Goal: Task Accomplishment & Management: Use online tool/utility

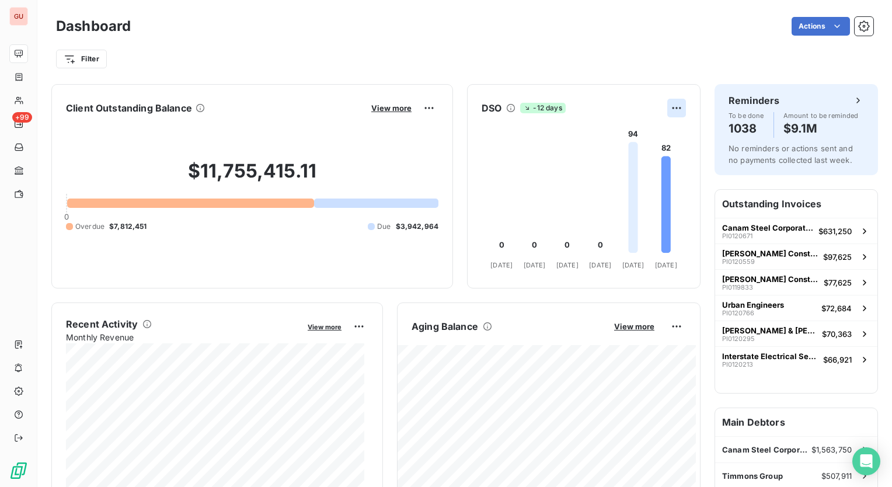
click at [668, 106] on html "GU +99 Dashboard Actions Filter Client Outstanding Balance View more $11,755,41…" at bounding box center [446, 243] width 892 height 487
click at [632, 93] on html "GU +99 Dashboard Actions Filter Client Outstanding Balance View more $11,755,41…" at bounding box center [446, 243] width 892 height 487
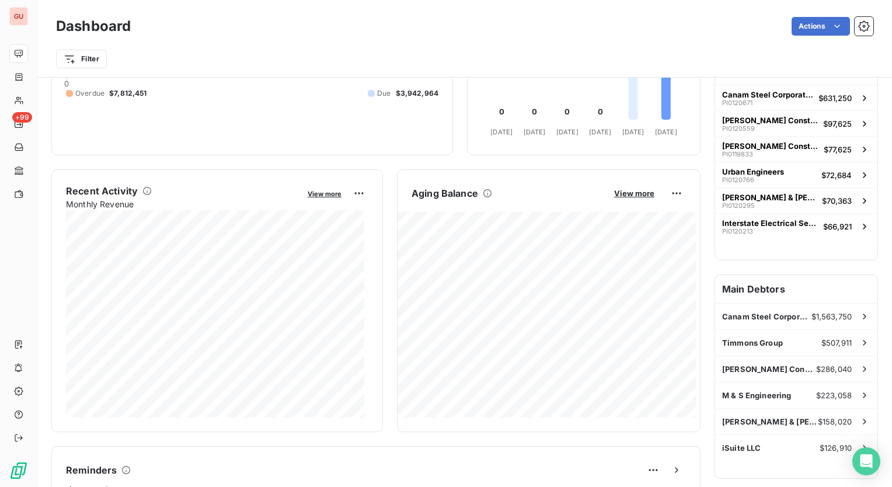
scroll to position [117, 0]
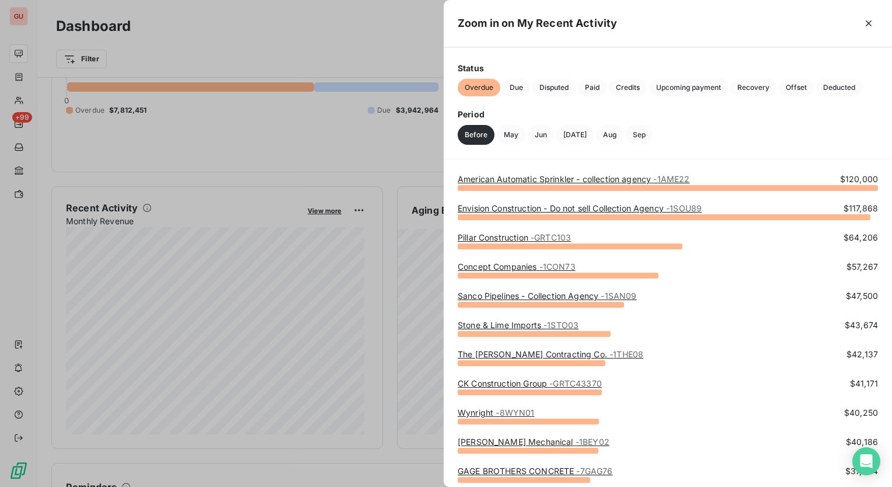
click at [689, 176] on span "- 1AME22" at bounding box center [671, 179] width 36 height 10
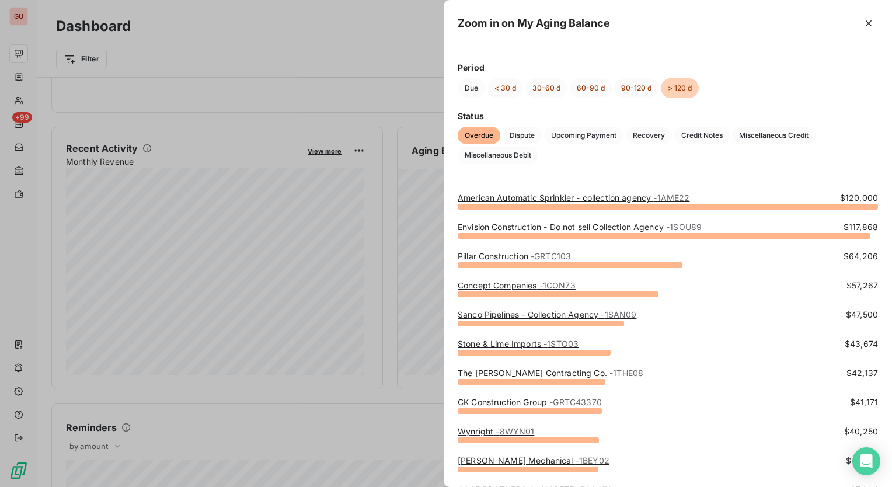
click at [217, 449] on div at bounding box center [446, 243] width 892 height 487
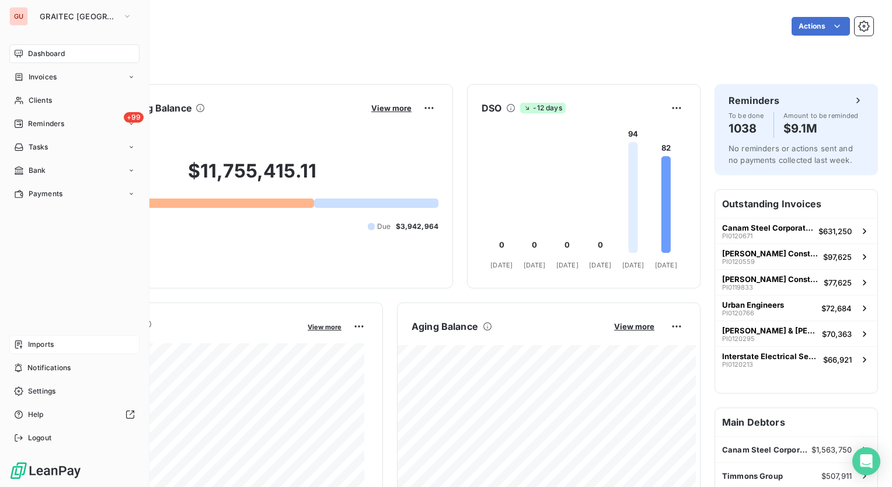
click at [41, 347] on span "Imports" at bounding box center [41, 344] width 26 height 11
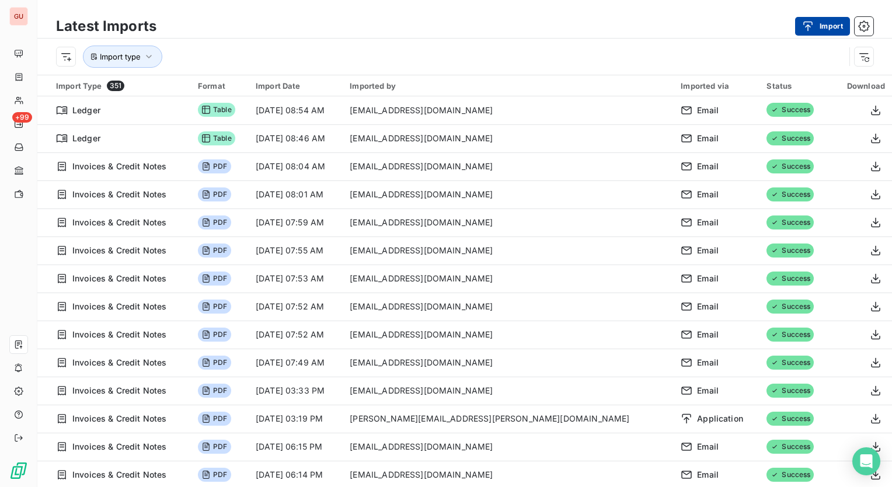
click at [827, 22] on button "Import" at bounding box center [822, 26] width 55 height 19
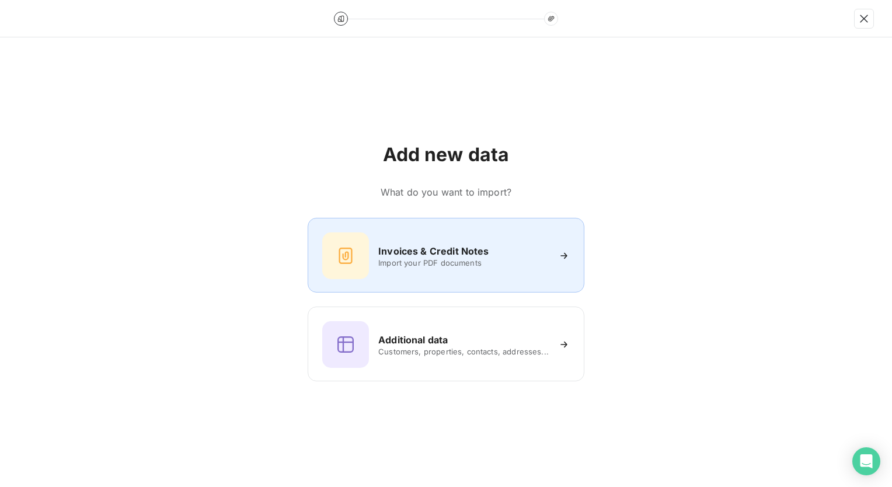
click at [458, 252] on h6 "Invoices & Credit Notes" at bounding box center [433, 251] width 110 height 14
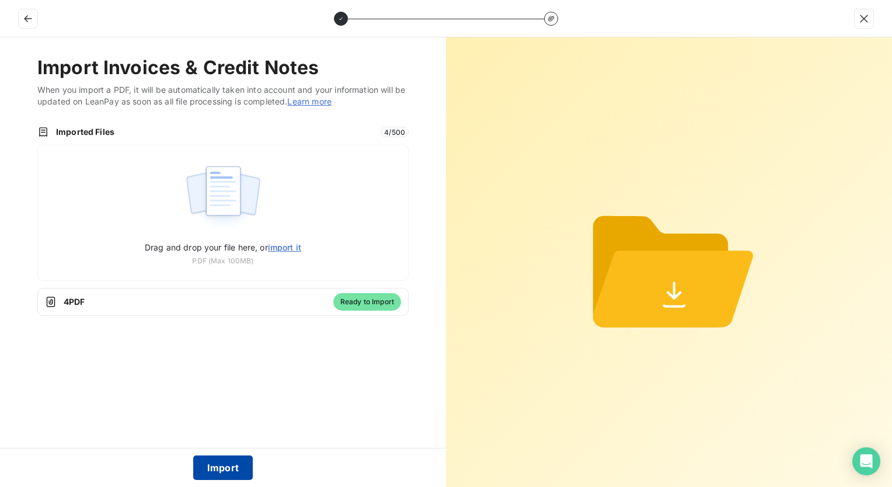
click at [219, 462] on button "Import" at bounding box center [223, 467] width 60 height 25
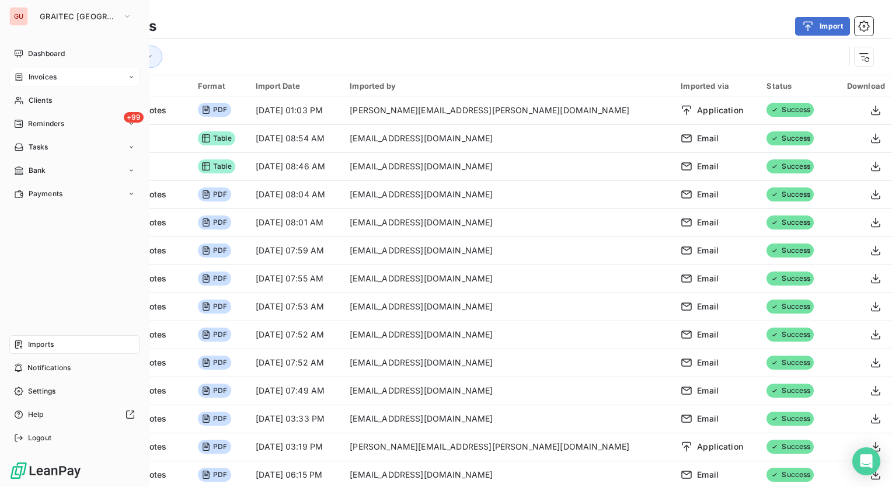
click at [37, 73] on span "Invoices" at bounding box center [43, 77] width 28 height 11
click at [46, 135] on nav "Dashboard Invoices Invoices Credit notes Clients +99 Reminders Tasks Bank Payme…" at bounding box center [74, 146] width 130 height 205
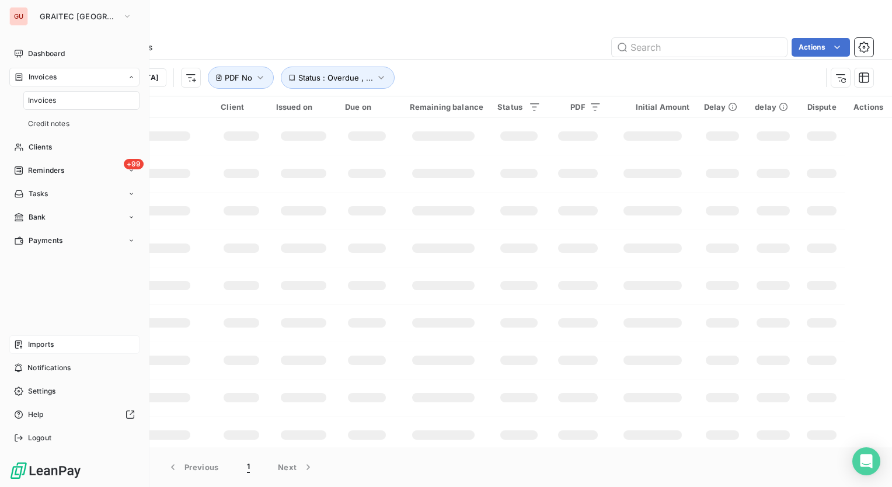
click at [44, 105] on span "Invoices" at bounding box center [42, 100] width 28 height 11
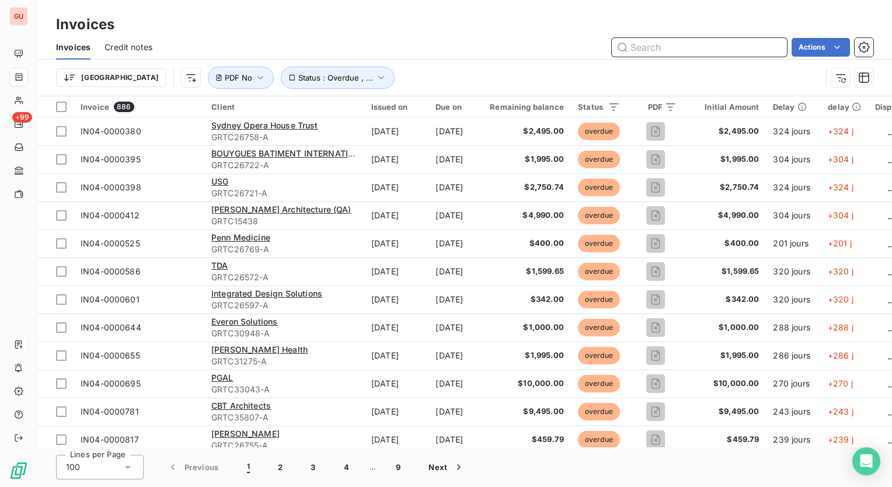
click at [684, 41] on input "text" at bounding box center [698, 47] width 175 height 19
paste input "IN04-0001169"
type input "IN04-0001169"
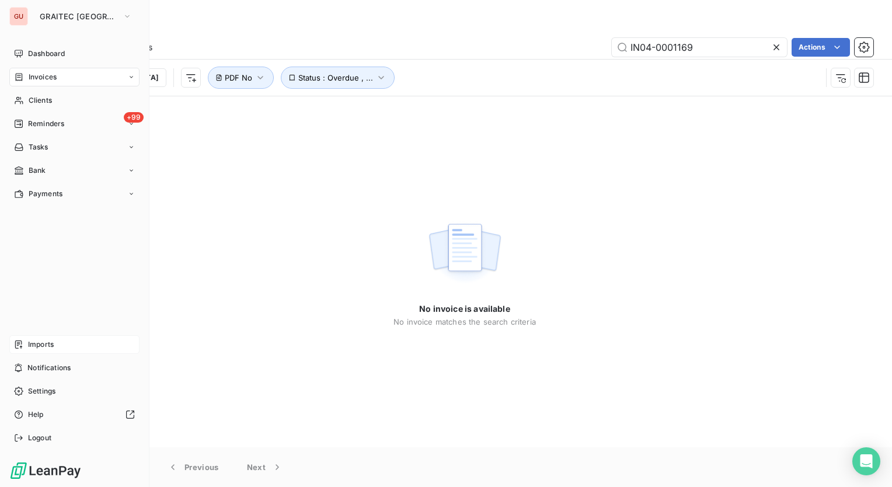
click at [43, 81] on span "Invoices" at bounding box center [43, 77] width 28 height 11
click at [44, 96] on span "Invoices" at bounding box center [42, 100] width 28 height 11
click at [51, 142] on span "Clients" at bounding box center [40, 147] width 23 height 11
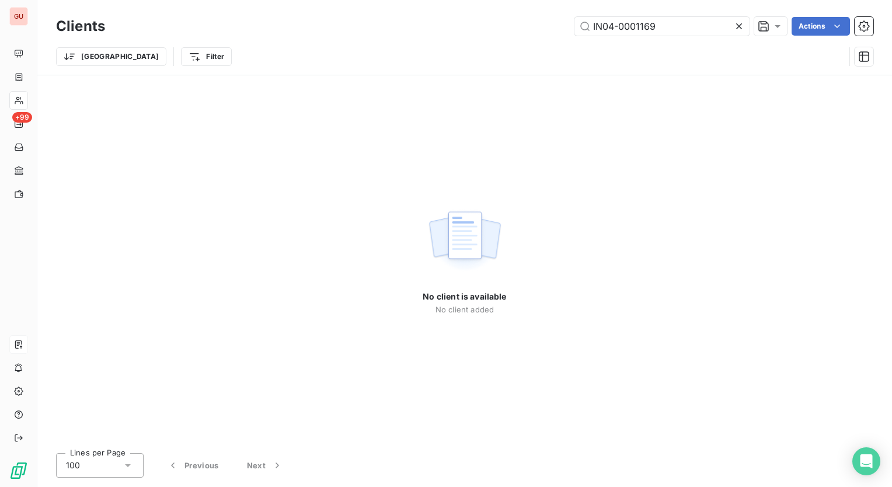
type input "IN04-0001169"
click at [739, 28] on icon at bounding box center [739, 26] width 12 height 12
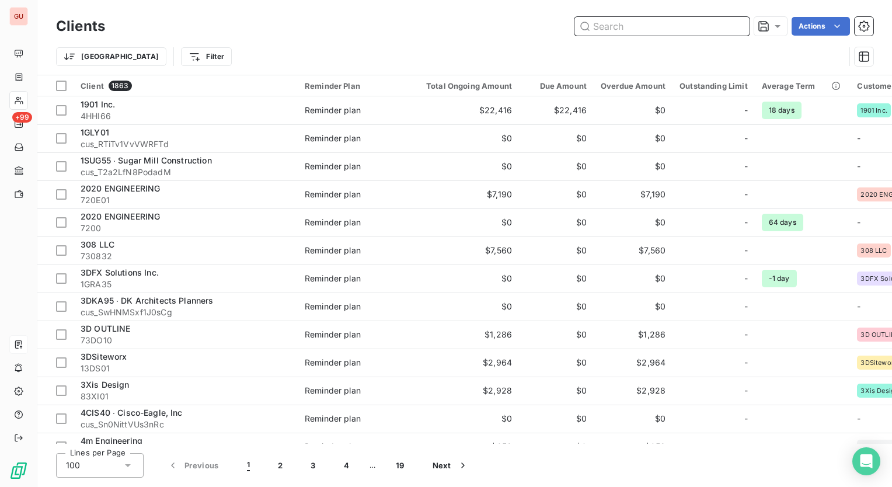
click at [617, 29] on input "text" at bounding box center [661, 26] width 175 height 19
paste input "AECOM"
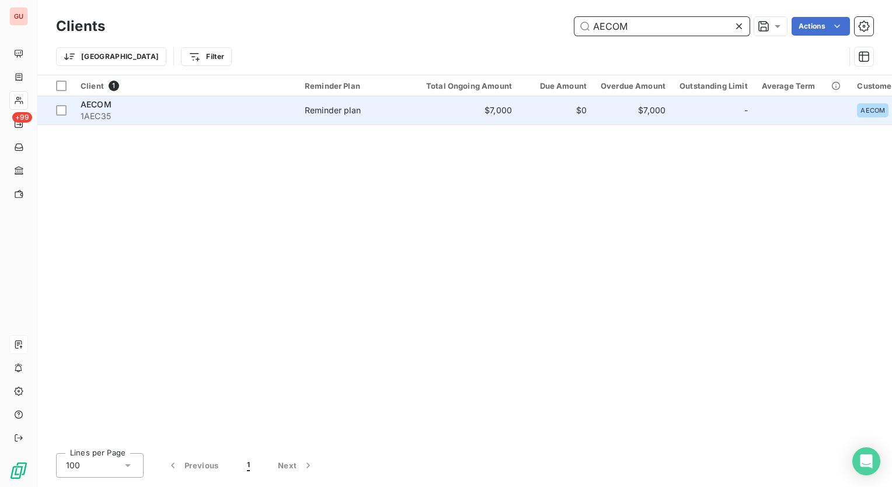
type input "AECOM"
click at [107, 104] on span "AECOM" at bounding box center [96, 104] width 31 height 10
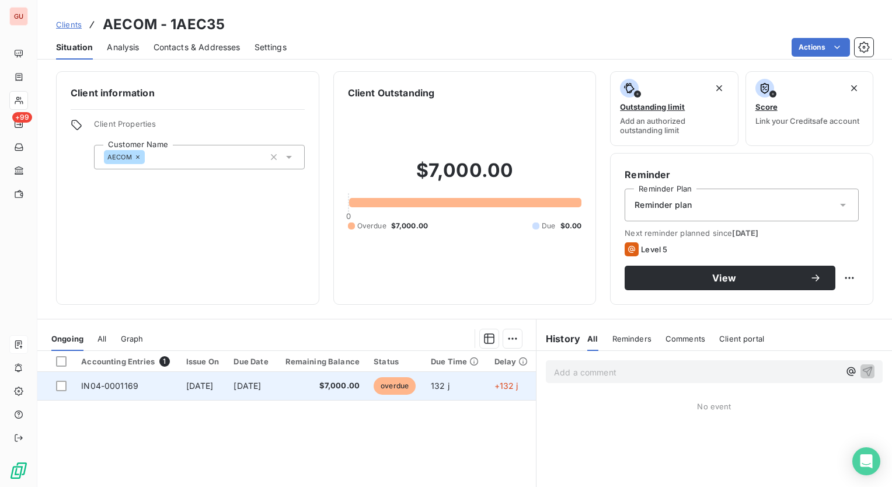
click at [140, 385] on td "IN04-0001169" at bounding box center [126, 386] width 104 height 28
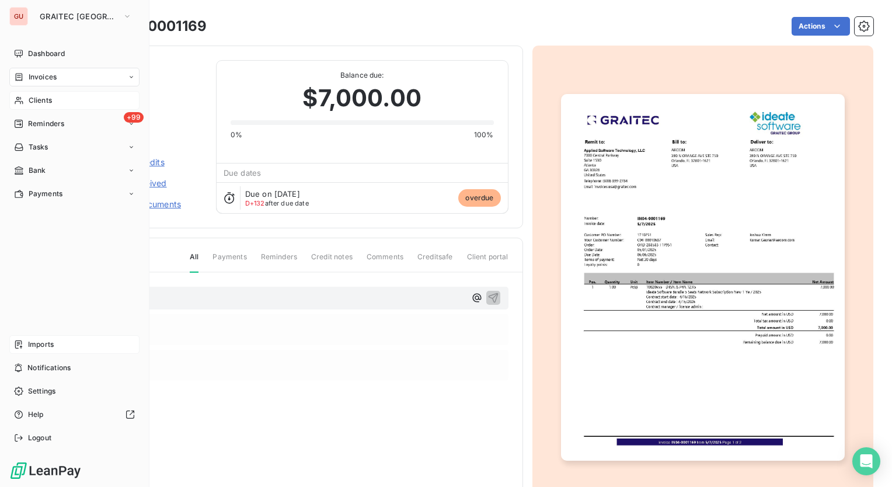
click at [51, 341] on span "Imports" at bounding box center [41, 344] width 26 height 11
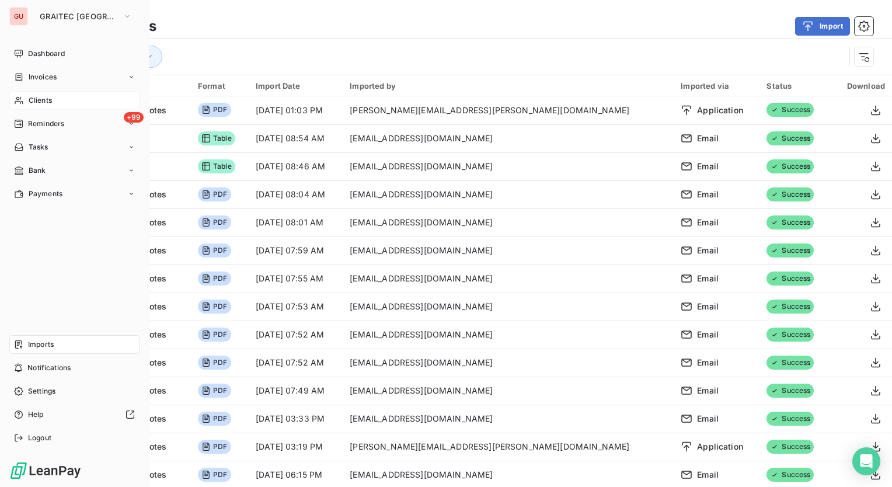
click at [67, 341] on div "Imports" at bounding box center [74, 344] width 130 height 19
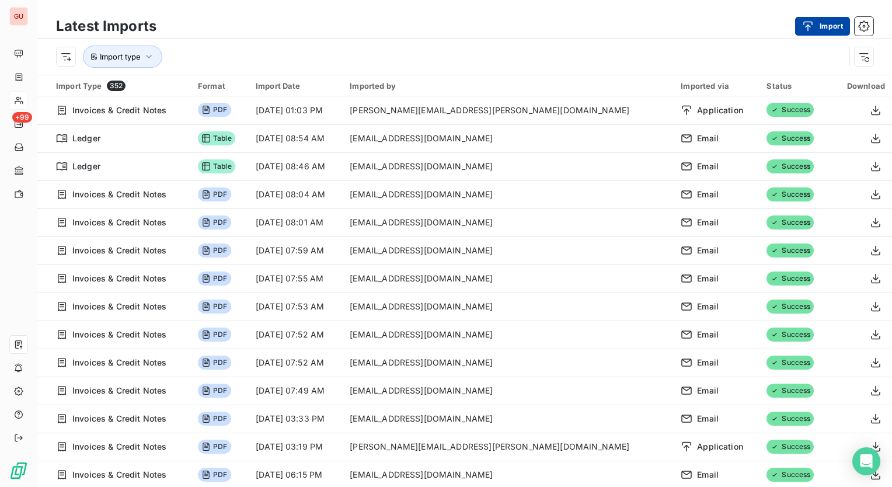
click at [825, 25] on button "Import" at bounding box center [822, 26] width 55 height 19
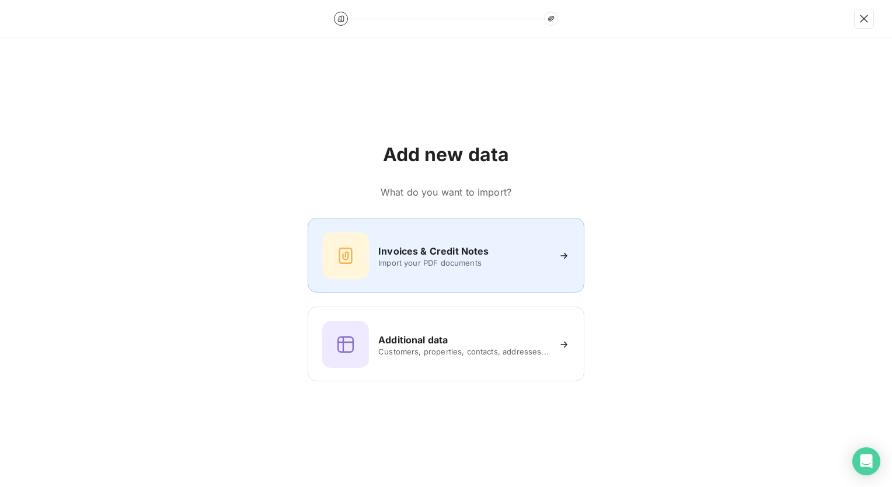
click at [439, 261] on span "Import your PDF documents" at bounding box center [463, 262] width 170 height 9
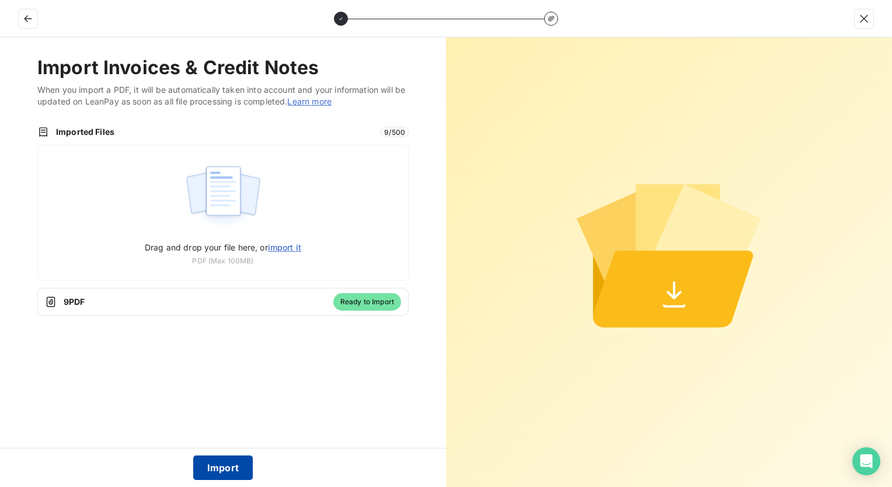
click at [230, 468] on button "Import" at bounding box center [223, 467] width 60 height 25
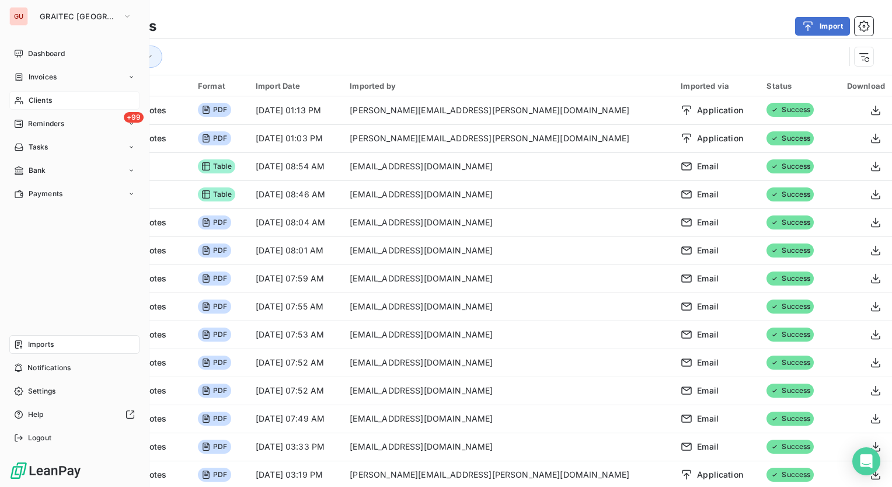
click at [50, 343] on span "Imports" at bounding box center [41, 344] width 26 height 11
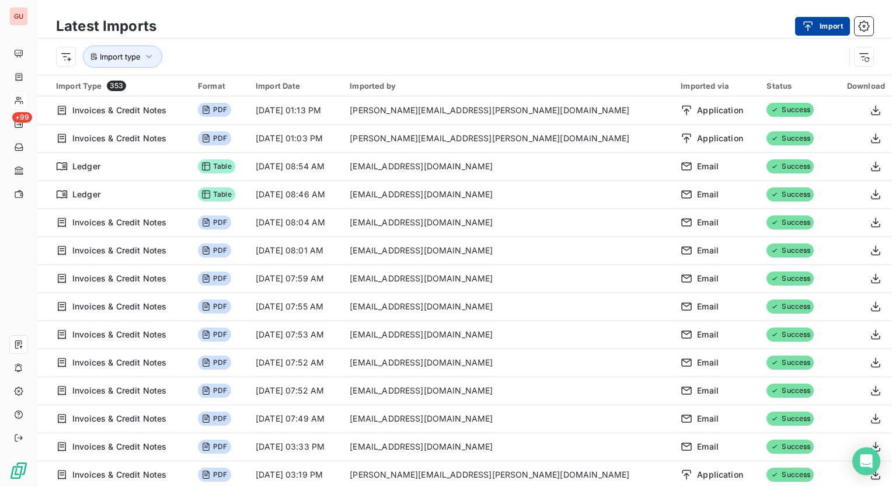
click at [826, 27] on button "Import" at bounding box center [822, 26] width 55 height 19
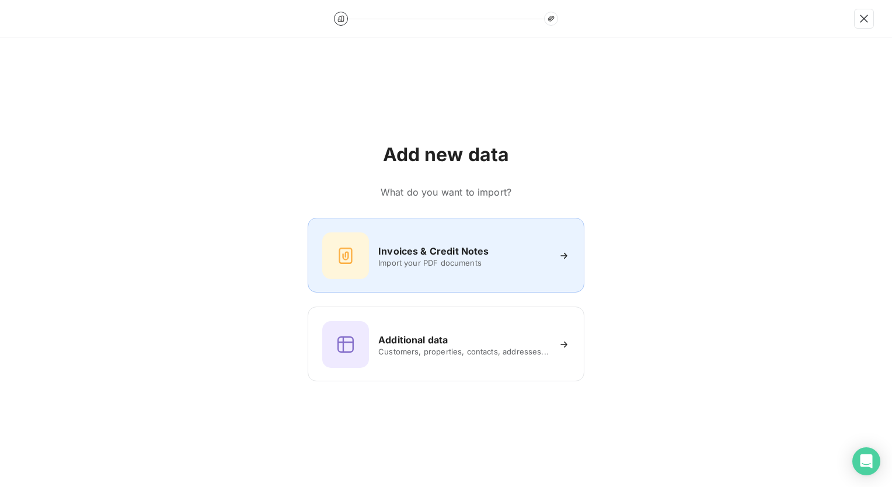
click at [448, 241] on div "Invoices & Credit Notes Import your PDF documents" at bounding box center [445, 255] width 247 height 47
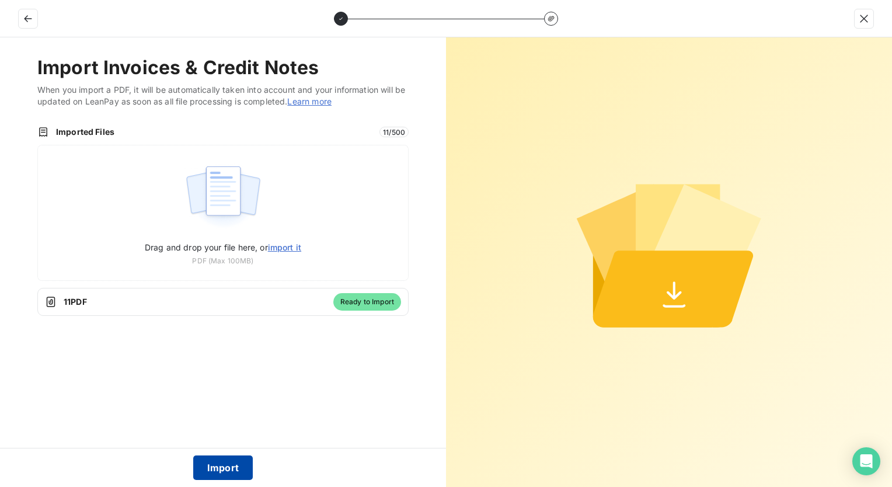
click at [228, 464] on button "Import" at bounding box center [223, 467] width 60 height 25
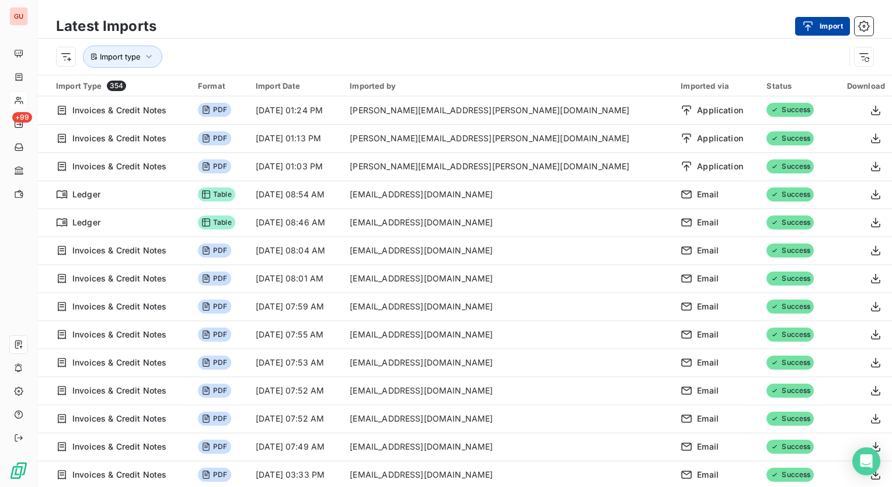
click at [833, 27] on button "Import" at bounding box center [822, 26] width 55 height 19
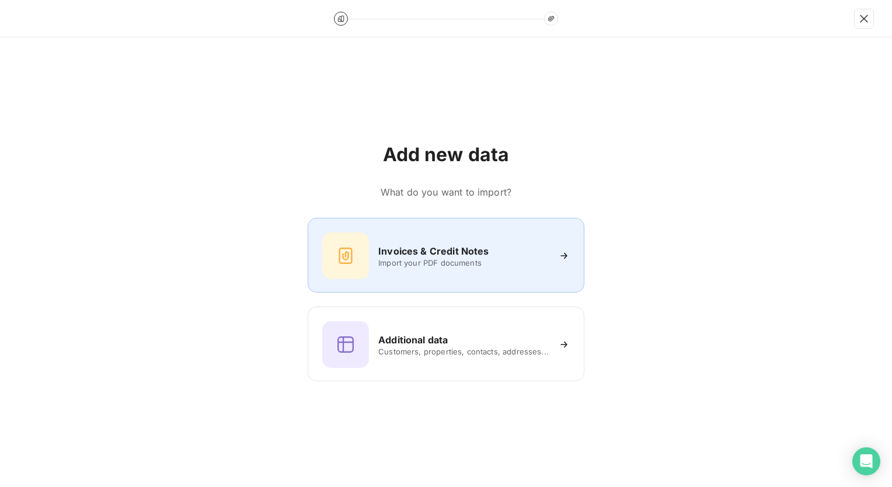
click at [439, 260] on span "Import your PDF documents" at bounding box center [463, 262] width 170 height 9
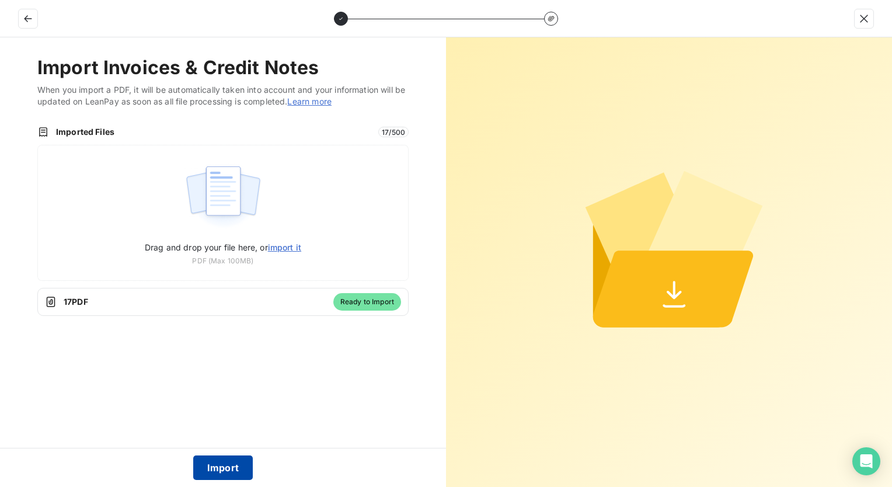
click at [219, 467] on button "Import" at bounding box center [223, 467] width 60 height 25
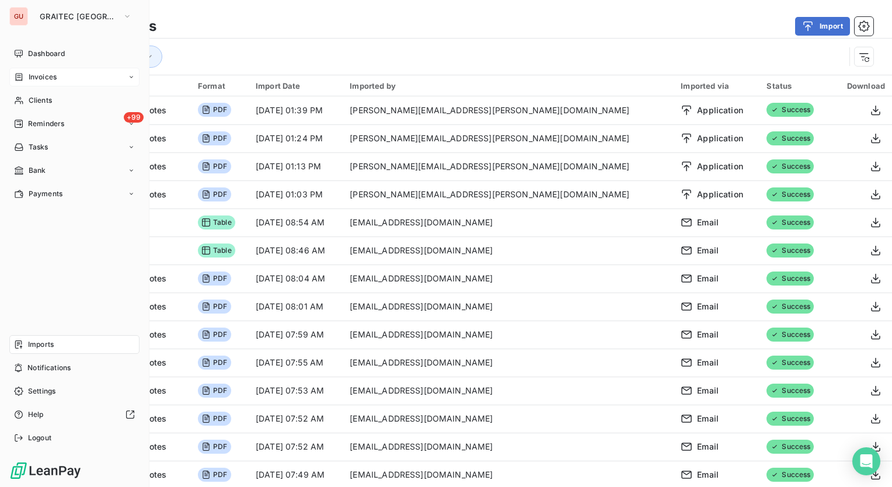
click at [128, 74] on icon at bounding box center [131, 77] width 7 height 7
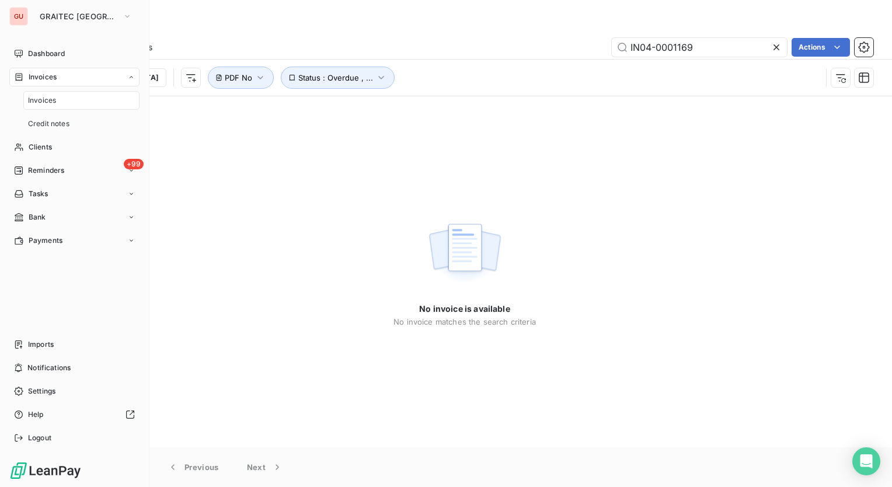
click at [66, 99] on div "Invoices" at bounding box center [81, 100] width 116 height 19
click at [45, 102] on span "Invoices" at bounding box center [42, 100] width 28 height 11
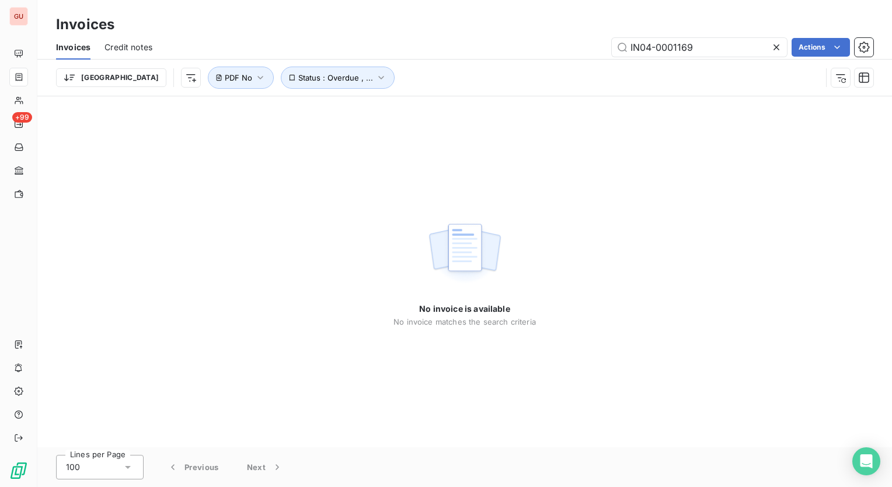
click at [774, 45] on icon at bounding box center [776, 47] width 6 height 6
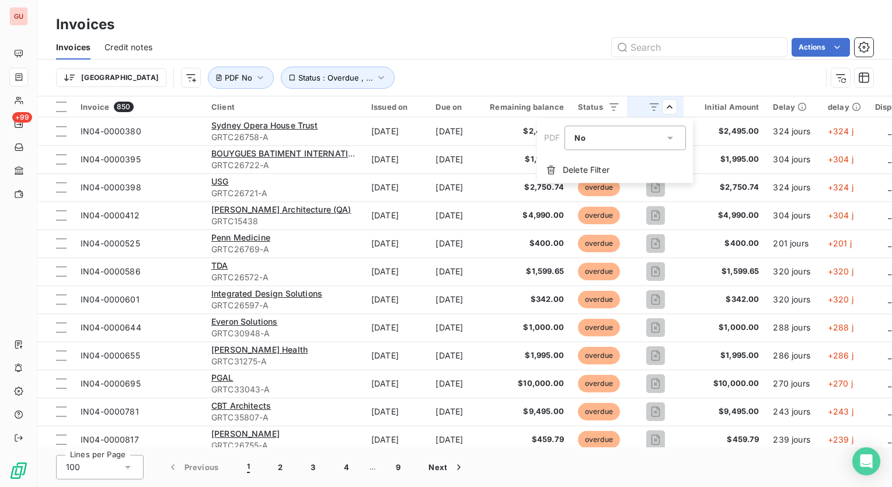
click at [534, 29] on html "GU +99 Invoices Invoices Credit notes Actions Trier Status : Overdue , ... PDF …" at bounding box center [446, 243] width 892 height 487
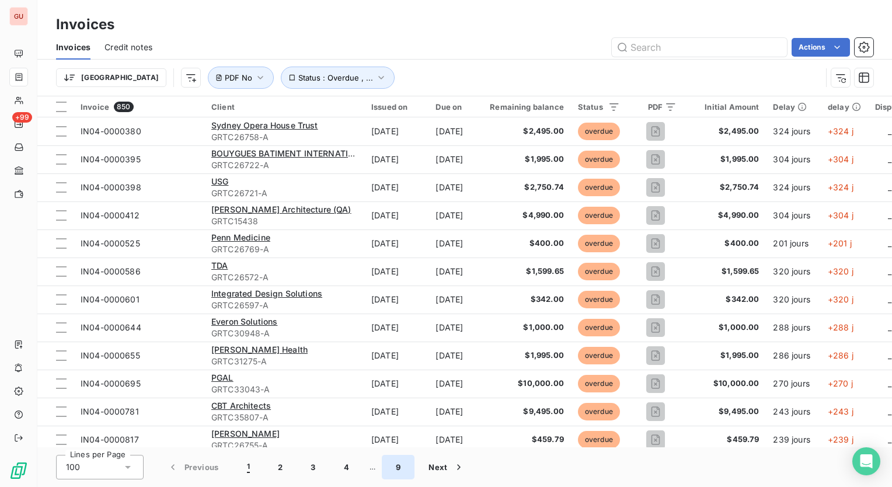
click at [403, 470] on button "9" at bounding box center [398, 467] width 33 height 25
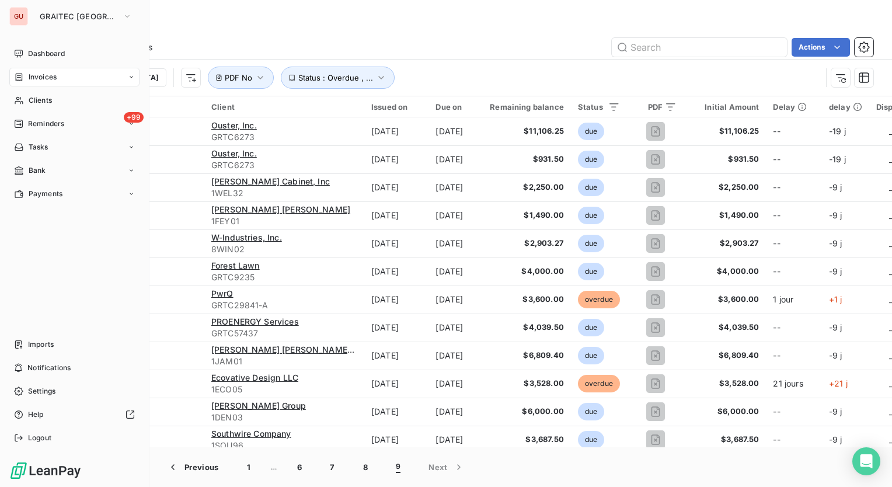
click at [41, 75] on span "Invoices" at bounding box center [43, 77] width 28 height 11
click at [55, 336] on div "Imports" at bounding box center [74, 344] width 130 height 19
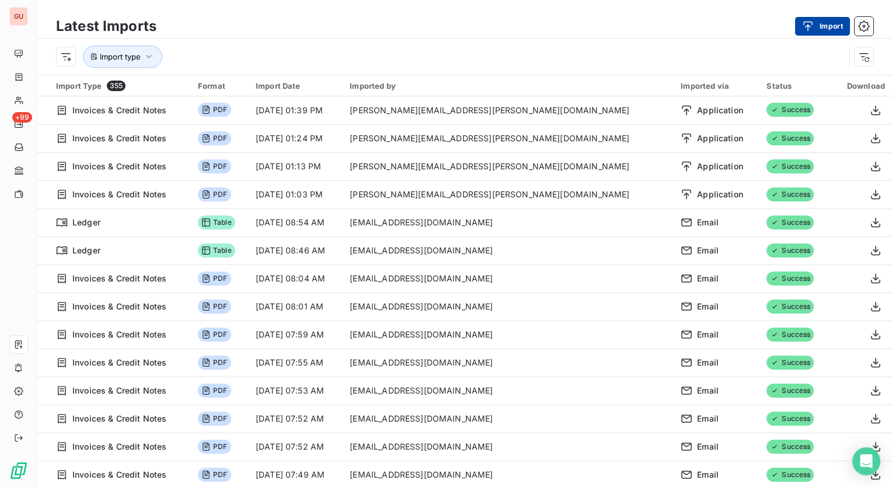
click at [812, 26] on icon "button" at bounding box center [808, 26] width 12 height 12
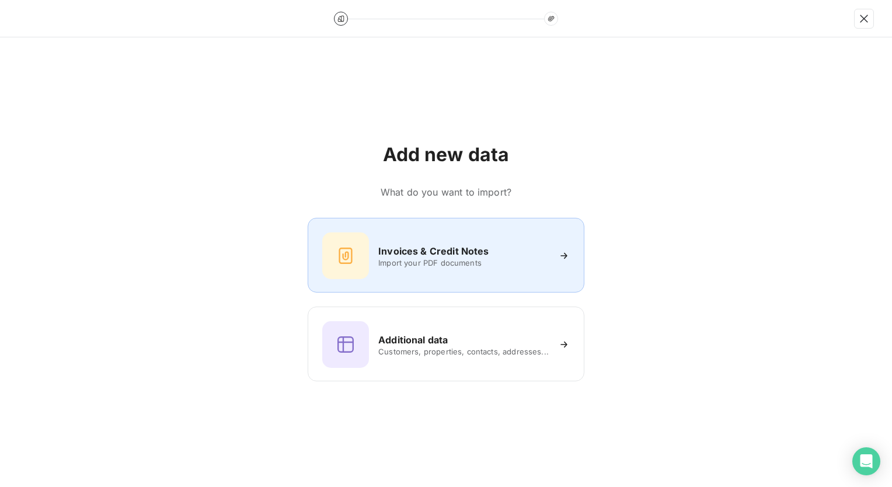
click at [397, 267] on div "Invoices & Credit Notes Import your PDF documents" at bounding box center [445, 255] width 247 height 47
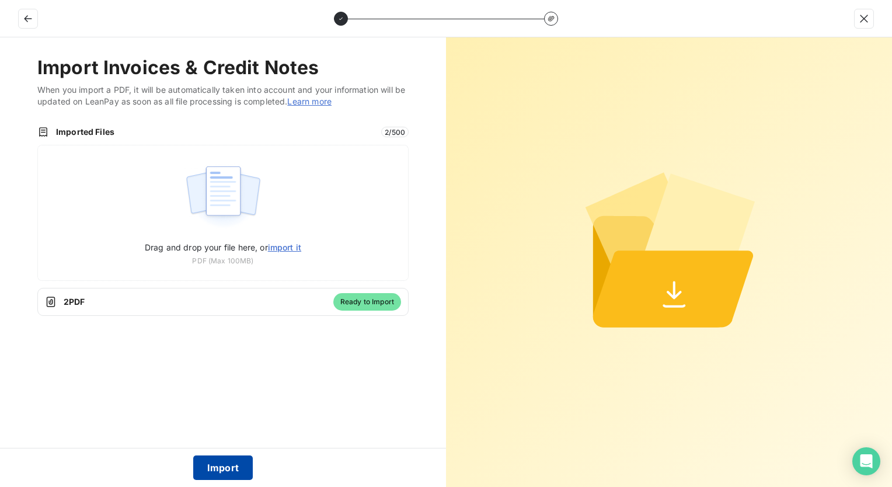
click at [221, 464] on button "Import" at bounding box center [223, 467] width 60 height 25
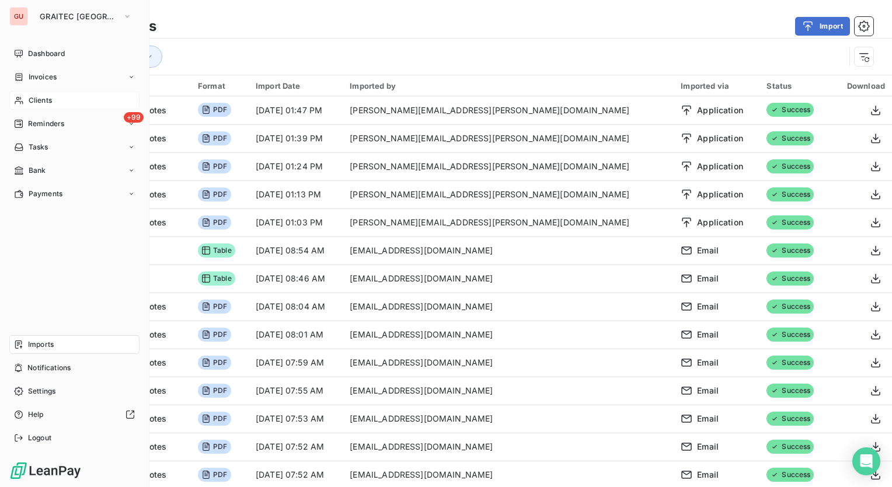
click at [46, 99] on span "Clients" at bounding box center [40, 100] width 23 height 11
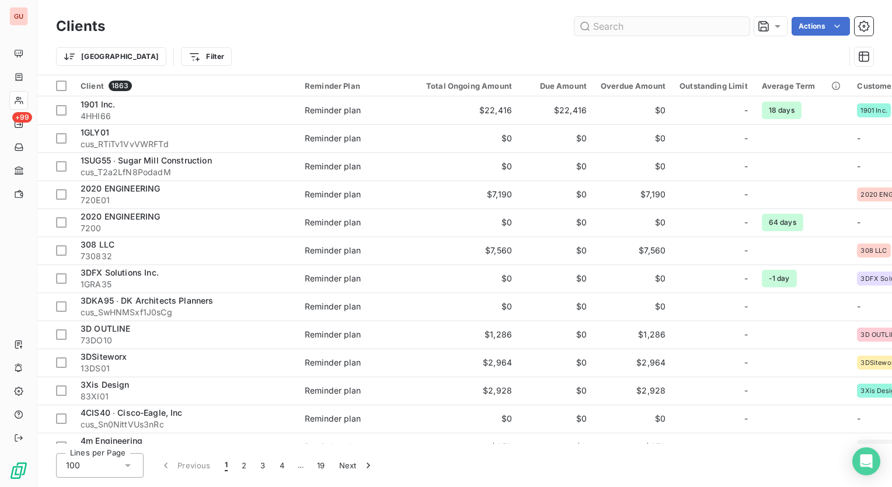
click at [623, 20] on input "text" at bounding box center [661, 26] width 175 height 19
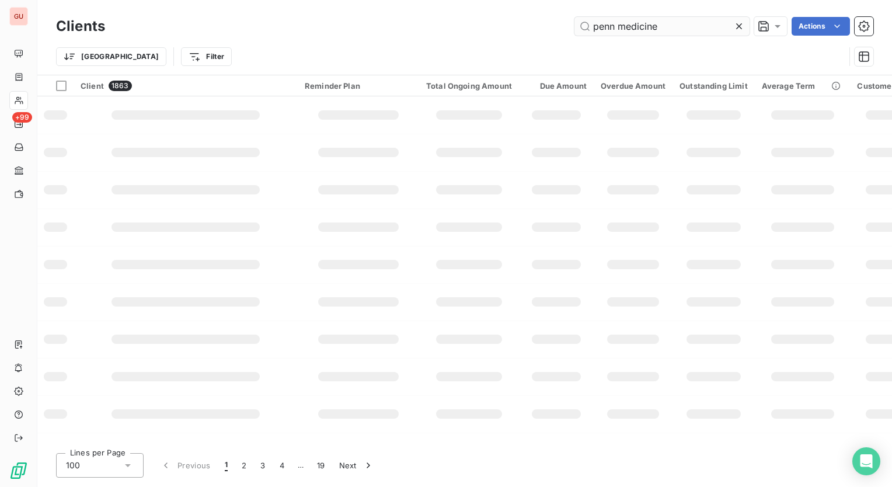
type input "penn medicine"
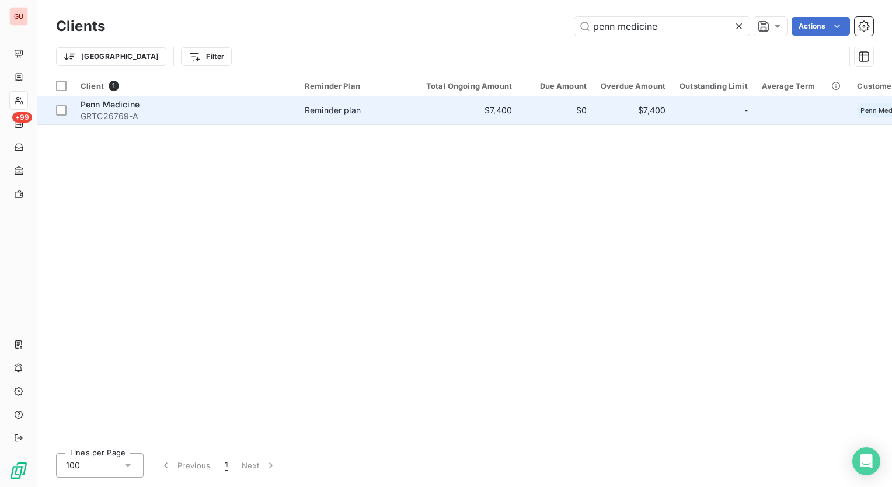
click at [132, 107] on span "Penn Medicine" at bounding box center [110, 104] width 59 height 10
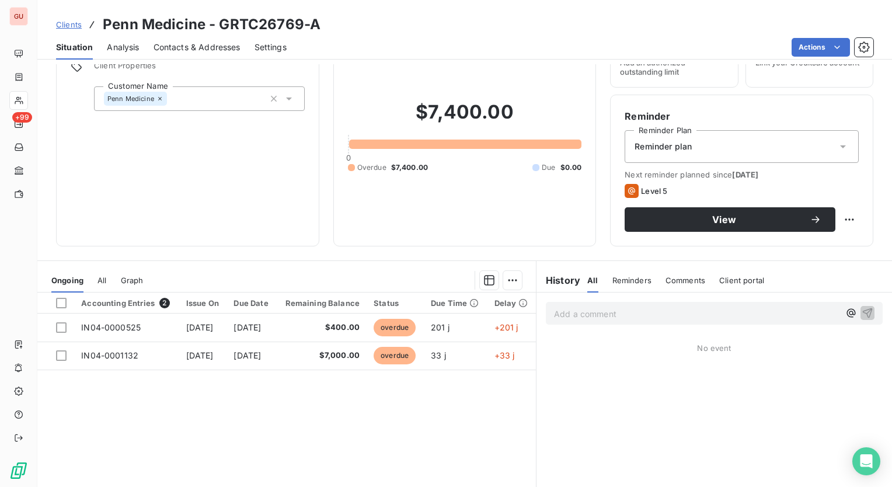
scroll to position [123, 0]
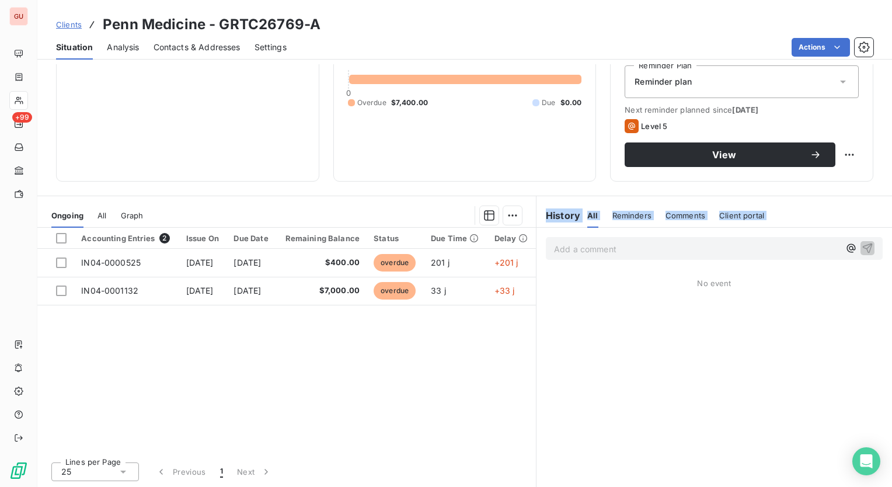
drag, startPoint x: 409, startPoint y: 452, endPoint x: 539, endPoint y: 453, distance: 129.5
click at [539, 453] on div "Ongoing All Graph Accounting Entries 2 Issue On Due Date Remaining Balance Stat…" at bounding box center [464, 341] width 854 height 292
drag, startPoint x: 539, startPoint y: 453, endPoint x: 436, endPoint y: 406, distance: 113.3
click at [436, 406] on div "Accounting Entries 2 Issue On Due Date Remaining Balance Status Due Time Delay …" at bounding box center [286, 340] width 498 height 225
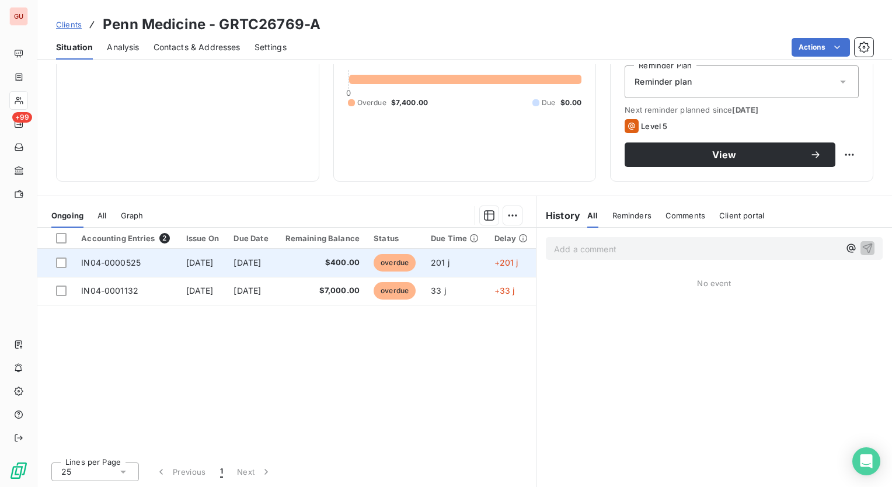
click at [155, 267] on td "IN04-0000525" at bounding box center [126, 263] width 104 height 28
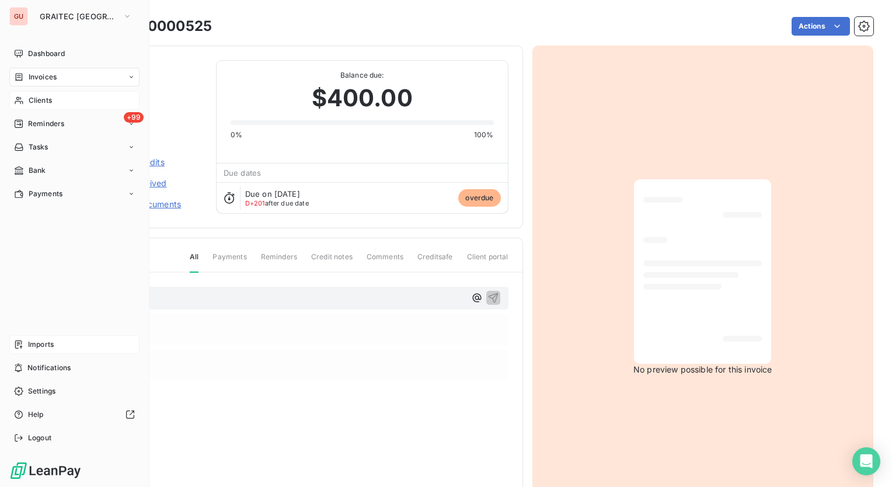
click at [33, 343] on span "Imports" at bounding box center [41, 344] width 26 height 11
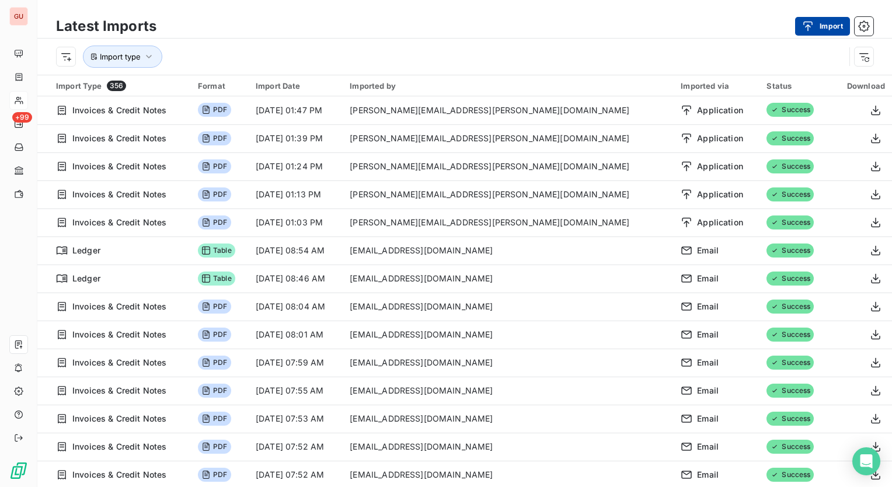
click at [827, 29] on button "Import" at bounding box center [822, 26] width 55 height 19
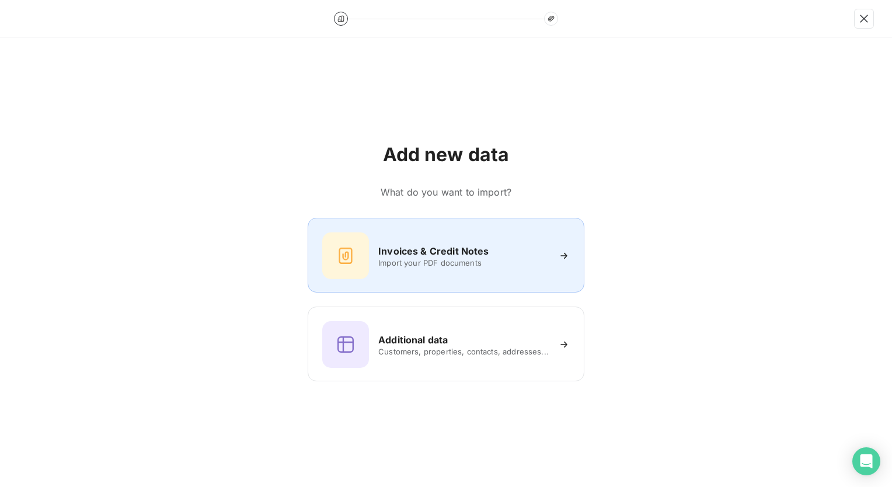
click at [418, 258] on span "Import your PDF documents" at bounding box center [463, 262] width 170 height 9
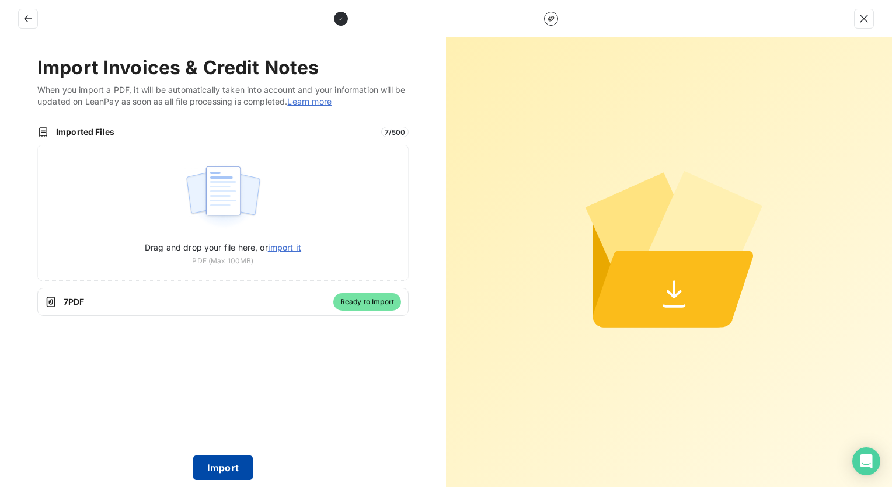
click at [223, 464] on button "Import" at bounding box center [223, 467] width 60 height 25
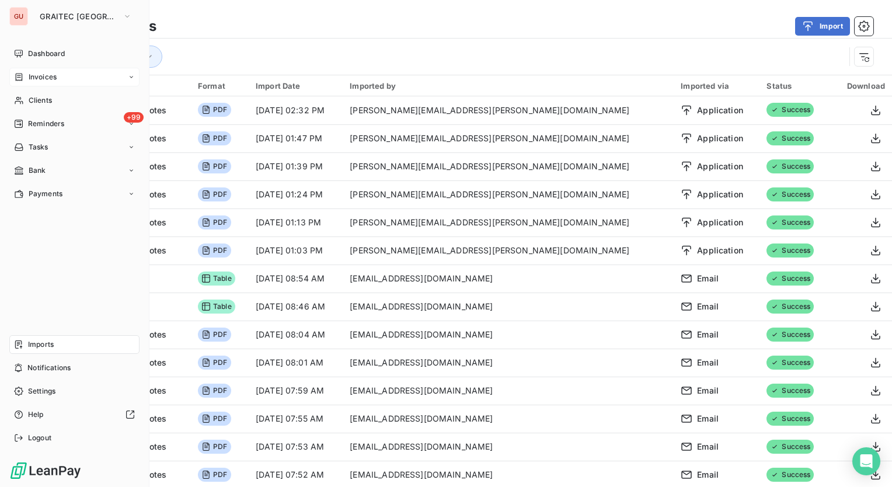
click at [29, 74] on span "Invoices" at bounding box center [43, 77] width 28 height 11
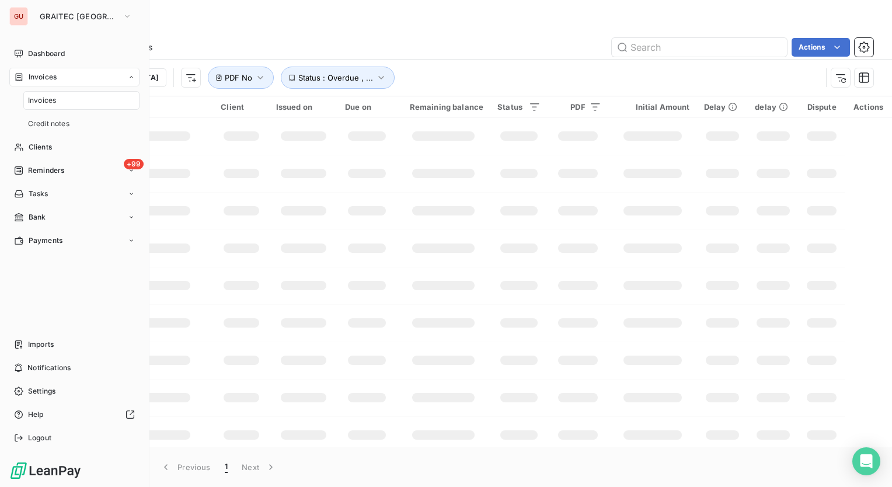
click at [41, 95] on div "Invoices" at bounding box center [81, 100] width 116 height 19
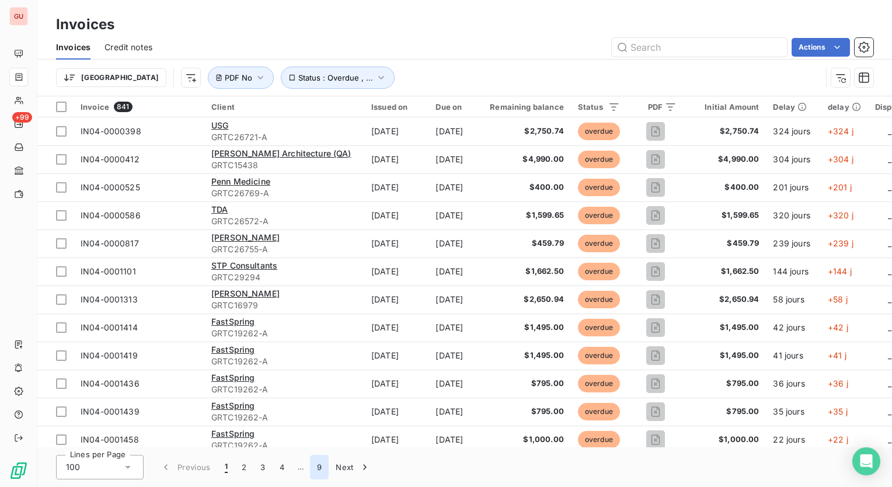
click at [319, 467] on button "9" at bounding box center [319, 467] width 19 height 25
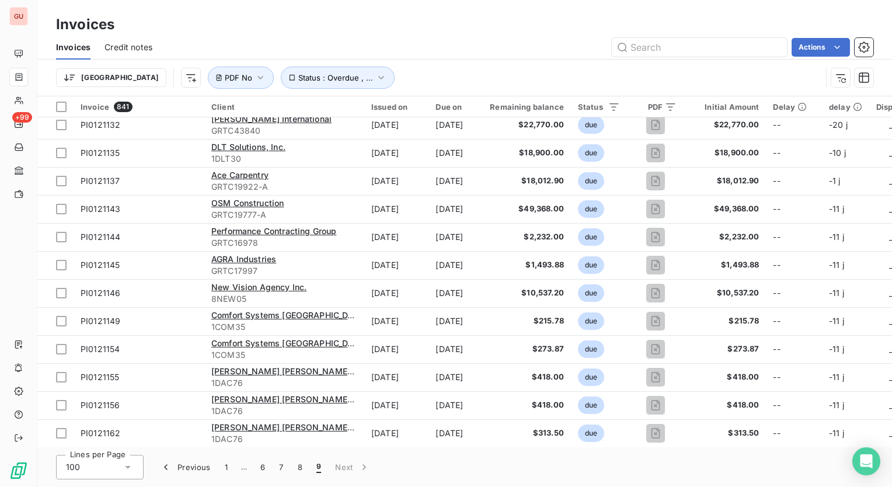
scroll to position [823, 0]
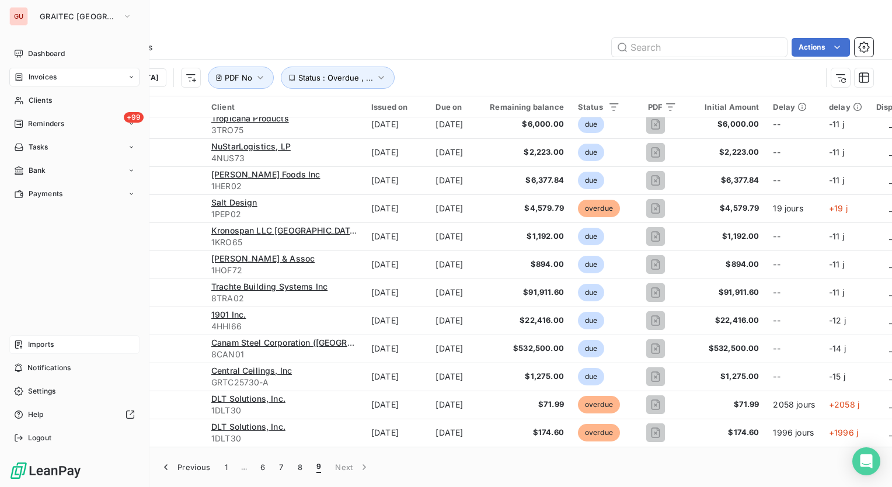
click at [34, 345] on span "Imports" at bounding box center [41, 344] width 26 height 11
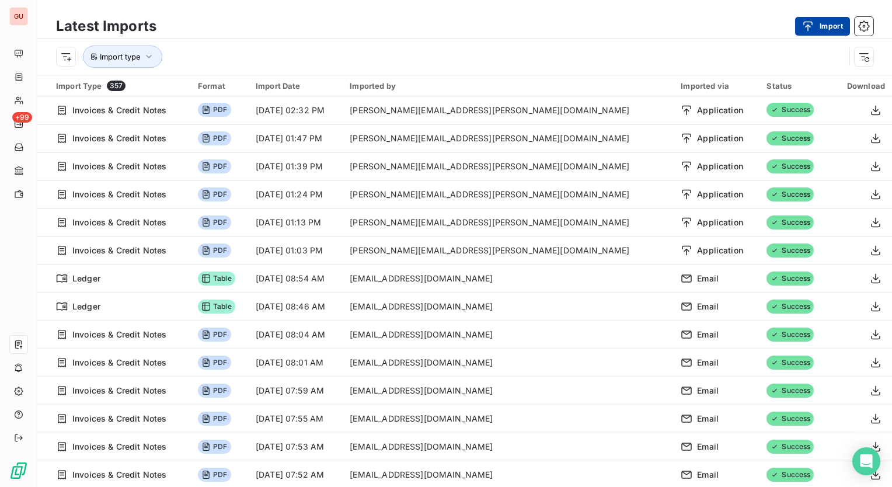
click at [826, 21] on button "Import" at bounding box center [822, 26] width 55 height 19
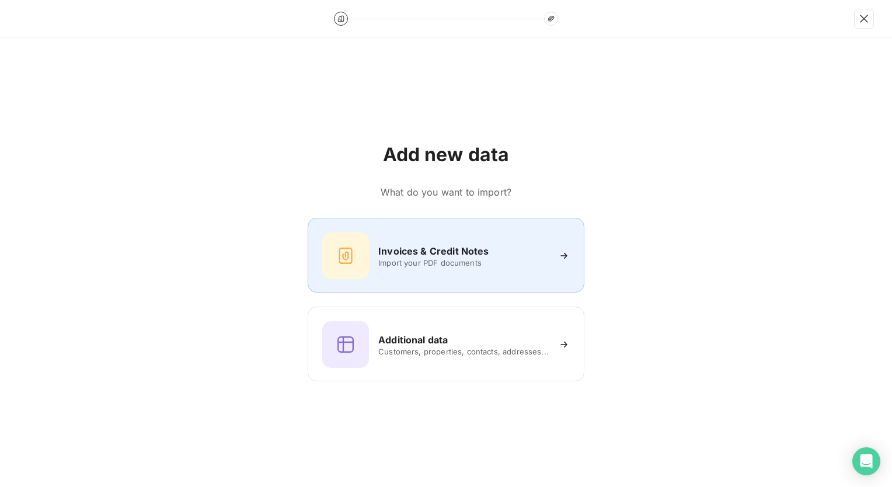
click at [509, 260] on span "Import your PDF documents" at bounding box center [463, 262] width 170 height 9
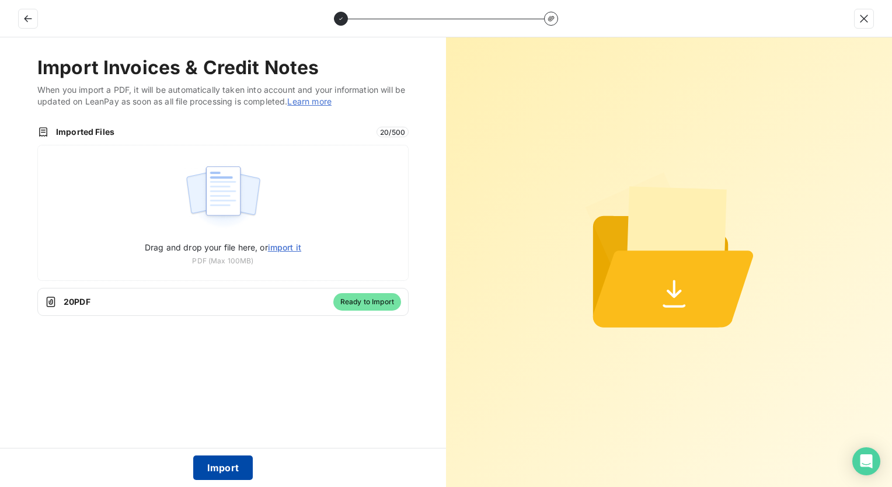
click at [219, 468] on button "Import" at bounding box center [223, 467] width 60 height 25
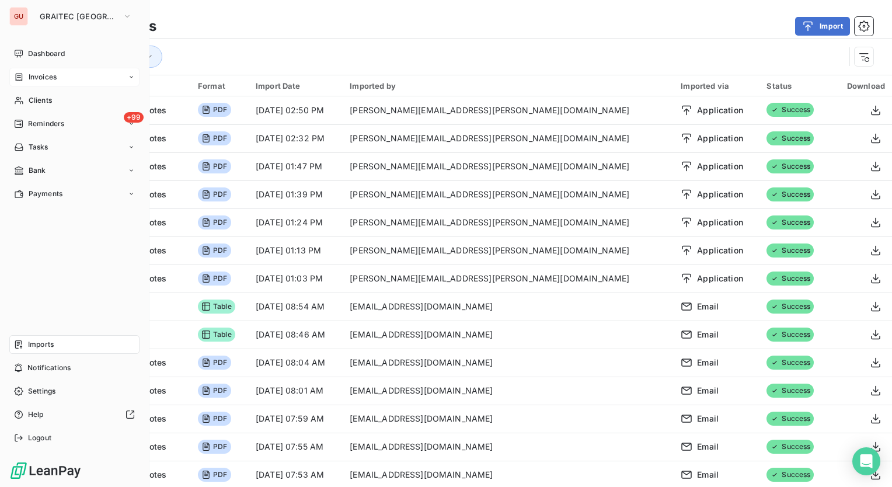
click at [47, 78] on span "Invoices" at bounding box center [43, 77] width 28 height 11
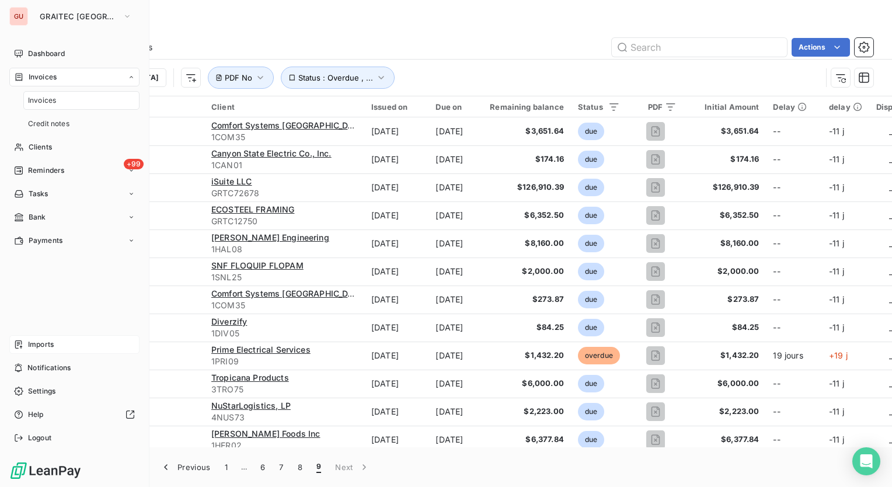
click at [50, 101] on span "Invoices" at bounding box center [42, 100] width 28 height 11
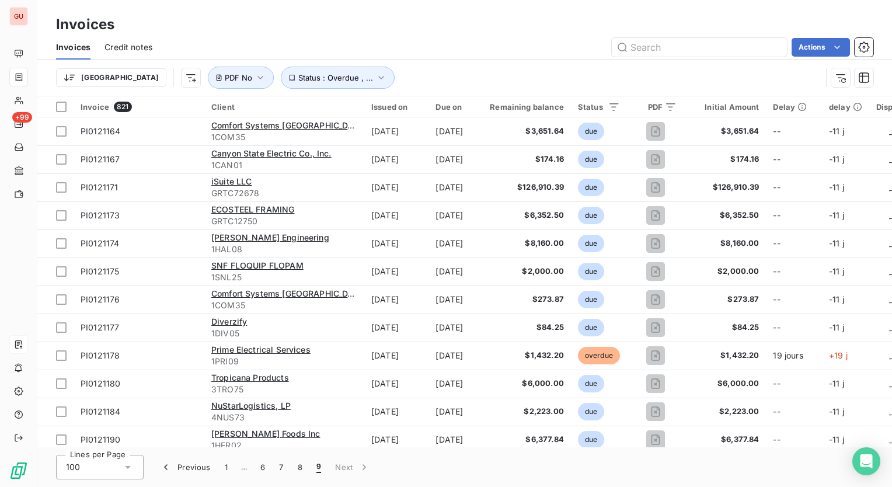
click at [320, 467] on span "9" at bounding box center [318, 467] width 5 height 12
click at [317, 468] on span "9" at bounding box center [318, 467] width 5 height 12
click at [224, 471] on button "1" at bounding box center [226, 467] width 17 height 25
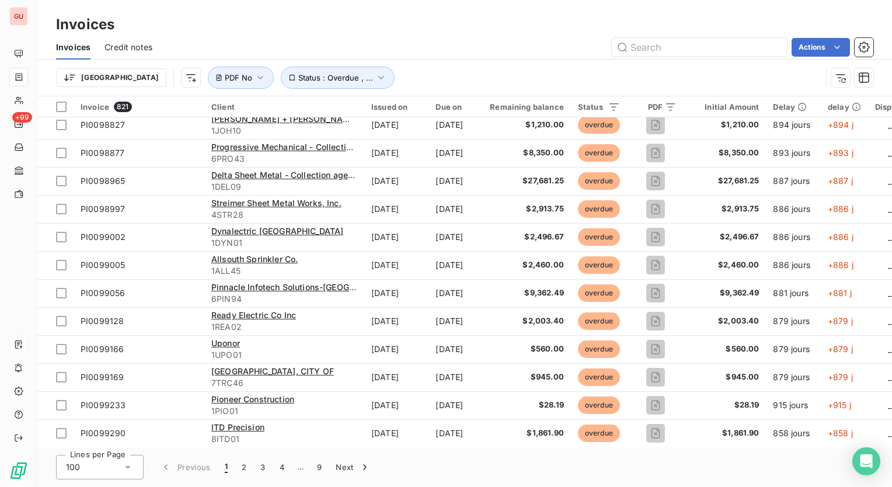
scroll to position [492, 0]
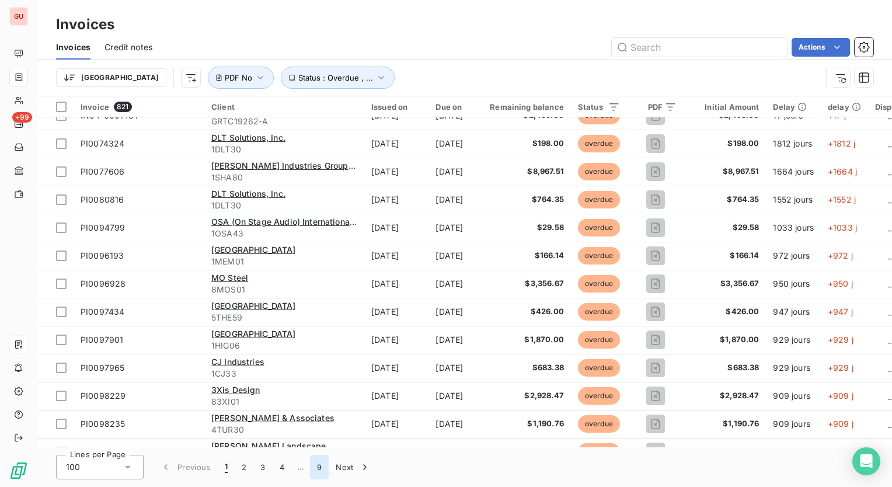
click at [317, 467] on button "9" at bounding box center [319, 467] width 19 height 25
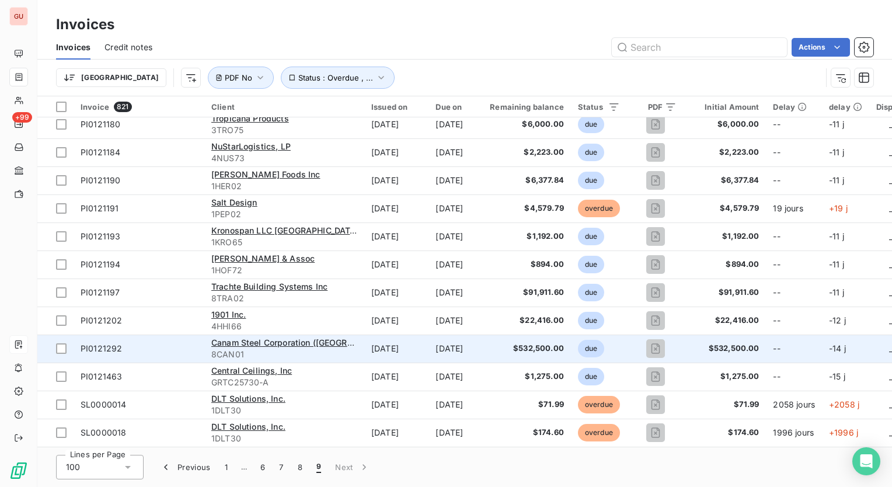
scroll to position [0, 0]
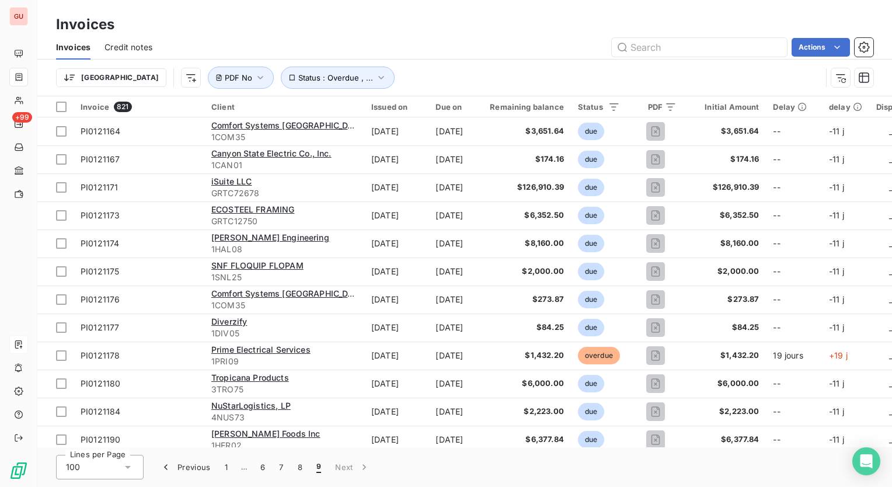
click at [131, 466] on icon at bounding box center [128, 467] width 12 height 12
click at [184, 484] on div "Lines per Page 100 25 50 100 Previous 1 … 6 7 8 9 Next" at bounding box center [464, 467] width 854 height 40
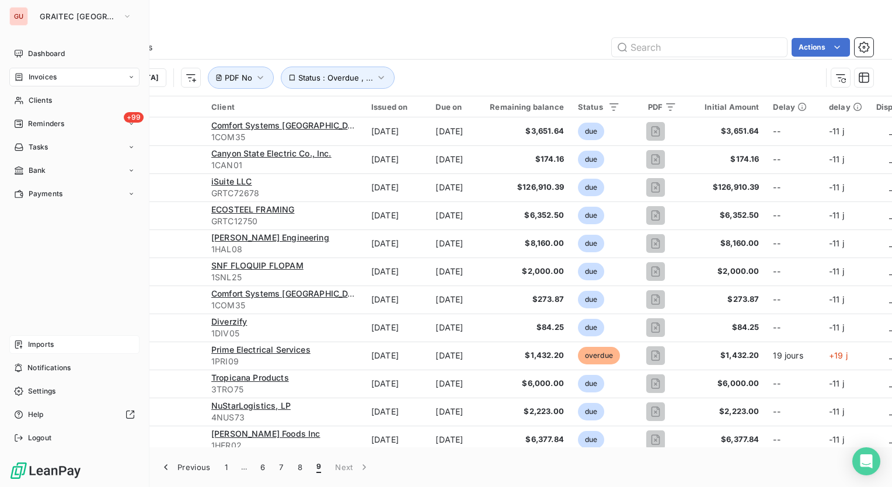
click at [57, 345] on div "Imports" at bounding box center [74, 344] width 130 height 19
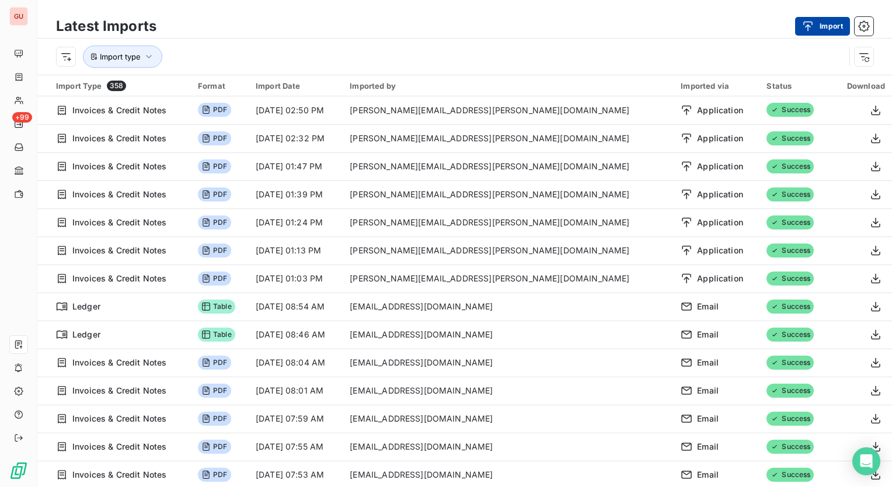
click at [818, 25] on div "button" at bounding box center [811, 26] width 18 height 12
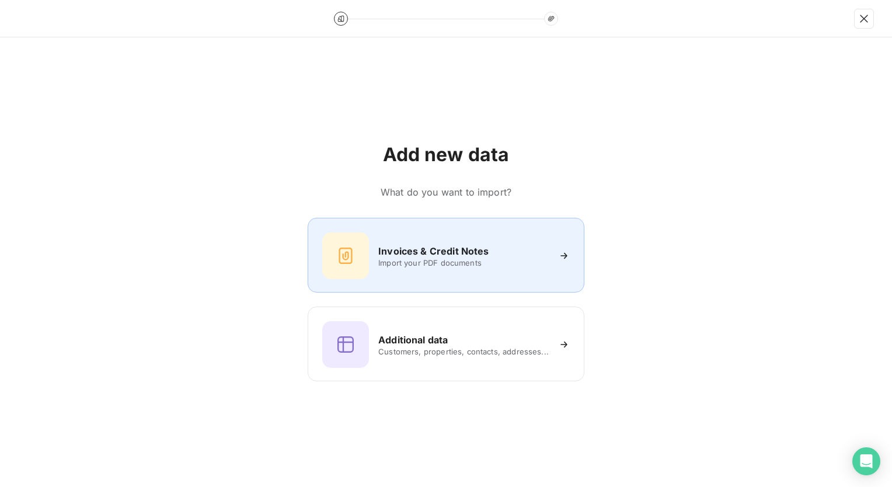
click at [479, 265] on span "Import your PDF documents" at bounding box center [463, 262] width 170 height 9
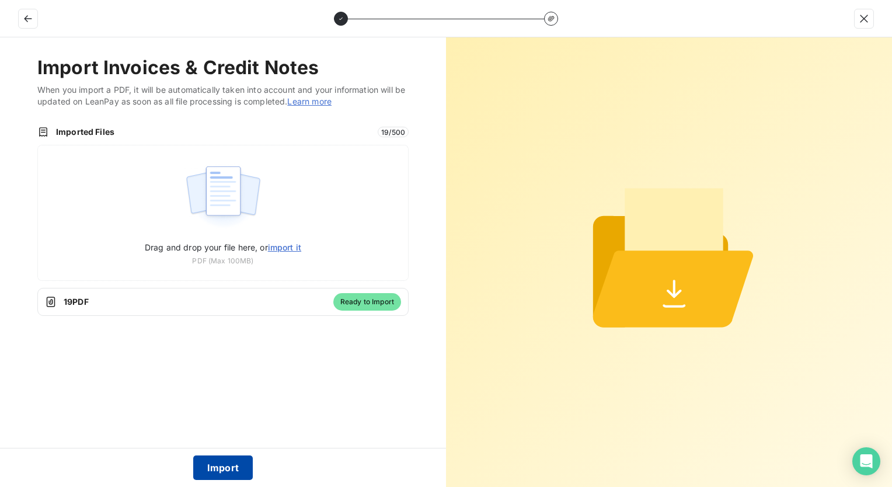
click at [242, 470] on button "Import" at bounding box center [223, 467] width 60 height 25
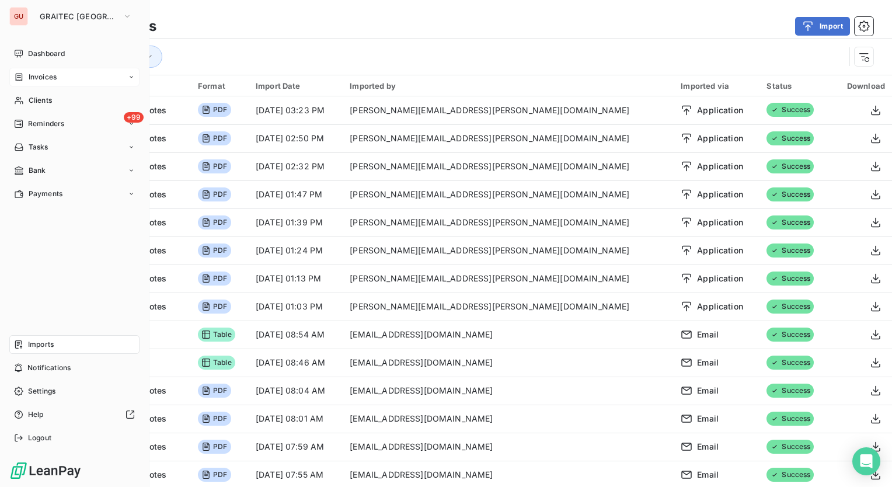
click at [45, 72] on span "Invoices" at bounding box center [43, 77] width 28 height 11
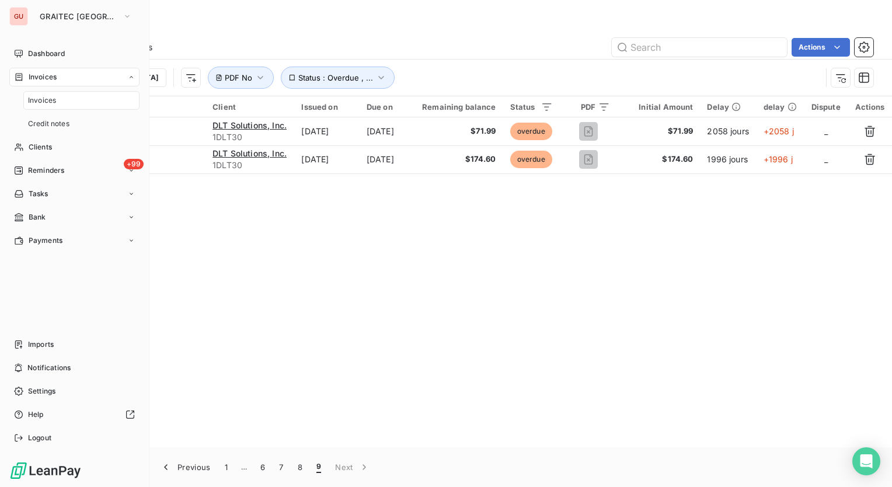
click at [67, 104] on div "Invoices" at bounding box center [81, 100] width 116 height 19
click at [44, 101] on span "Invoices" at bounding box center [42, 100] width 28 height 11
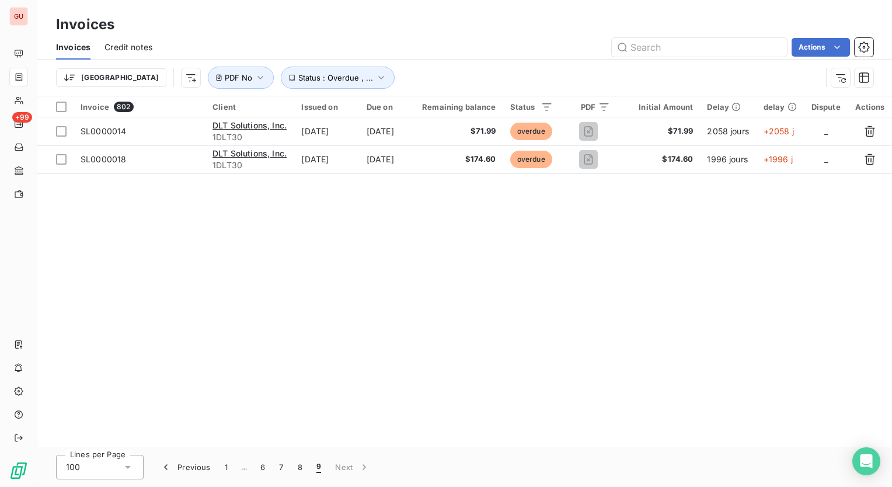
click at [352, 358] on div "Invoice 802 Client Issued on Due on Remaining balance Status PDF Initial Amount…" at bounding box center [464, 271] width 854 height 351
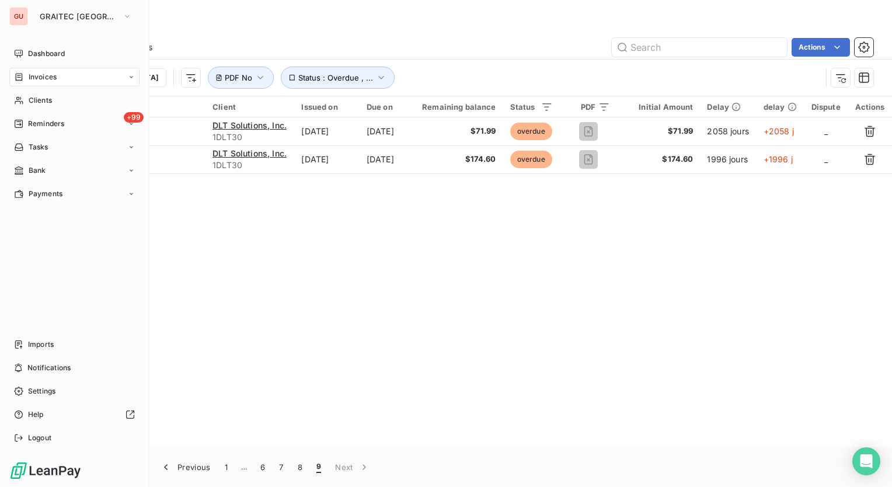
click at [48, 76] on span "Invoices" at bounding box center [43, 77] width 28 height 11
click at [45, 100] on span "Invoices" at bounding box center [42, 100] width 28 height 11
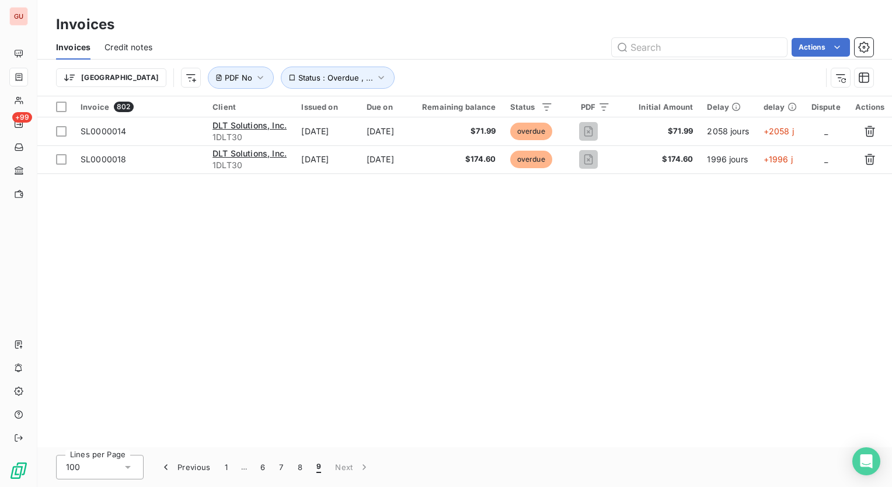
click at [310, 251] on div "Invoice 802 Client Issued on Due on Remaining balance Status PDF Initial Amount…" at bounding box center [464, 271] width 854 height 351
click at [597, 139] on icon at bounding box center [595, 138] width 12 height 12
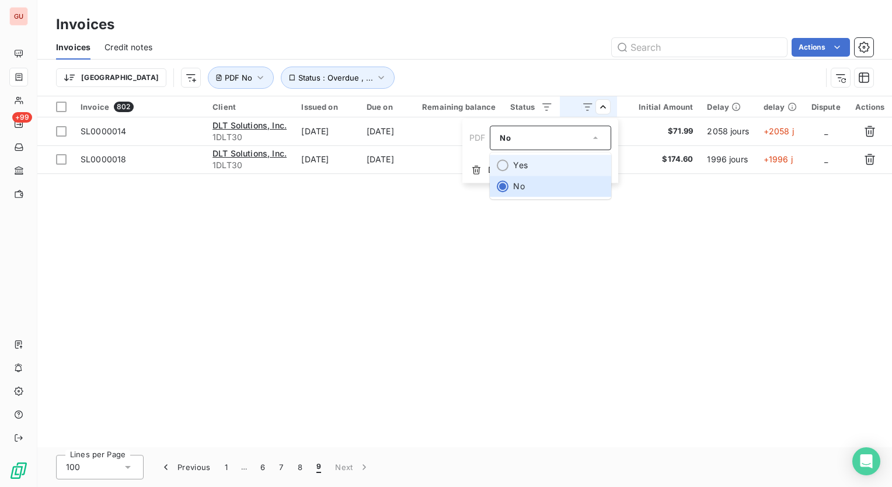
click at [579, 155] on li "Yes" at bounding box center [550, 165] width 121 height 21
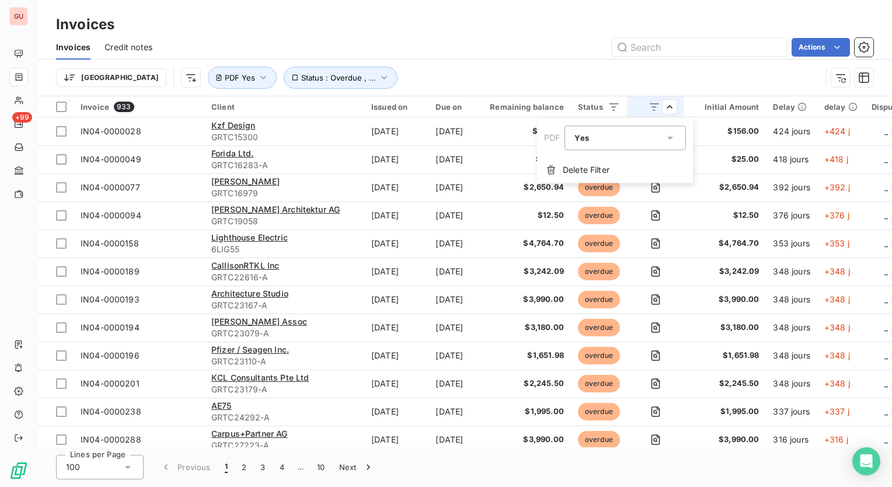
click at [657, 86] on html "GU +99 Invoices Invoices Credit notes Actions Trier Status : Overdue , ... PDF …" at bounding box center [446, 243] width 892 height 487
click at [676, 141] on div "Yes is_true" at bounding box center [624, 137] width 121 height 25
click at [635, 186] on li "No" at bounding box center [624, 186] width 121 height 21
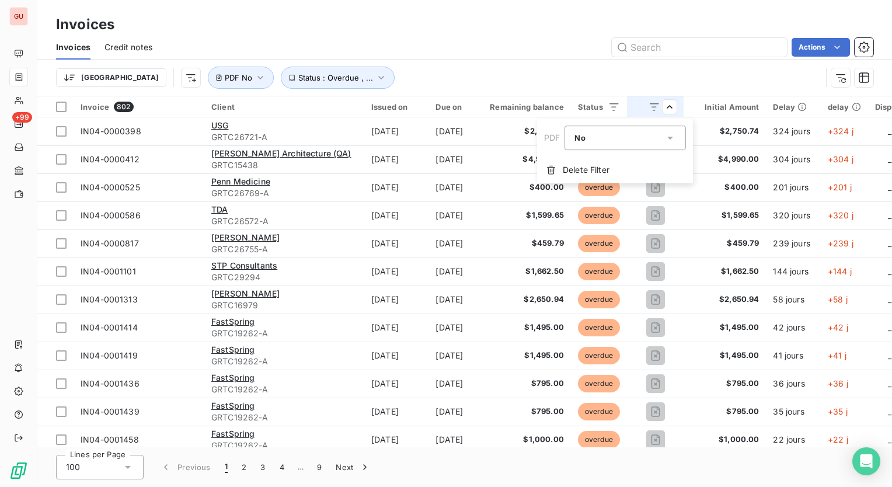
click at [501, 58] on html "GU +99 Invoices Invoices Credit notes Actions Trier Status : Overdue , ... PDF …" at bounding box center [446, 243] width 892 height 487
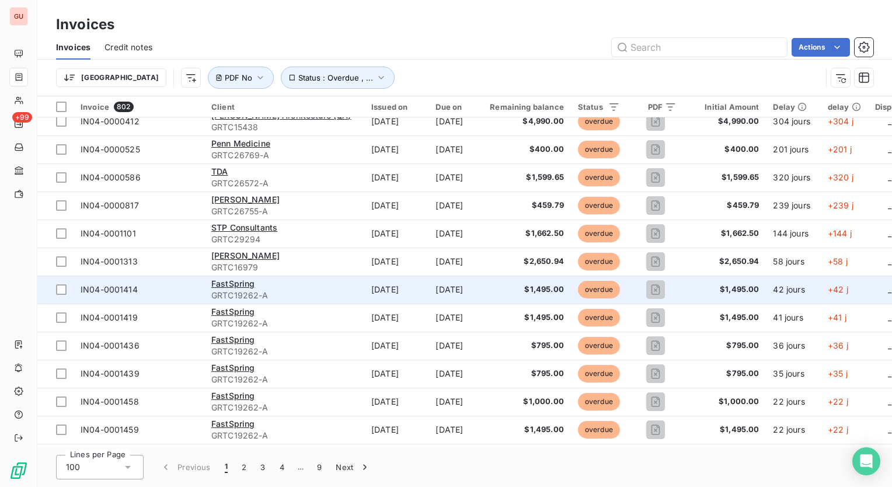
scroll to position [58, 0]
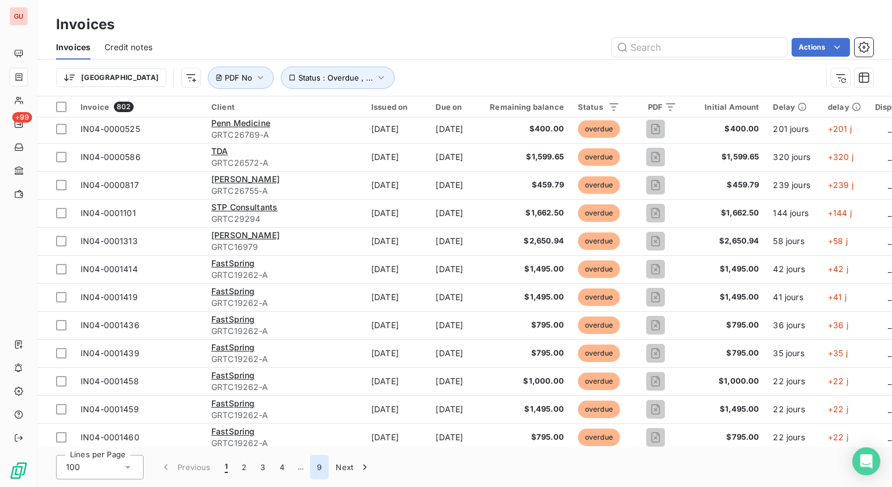
click at [320, 471] on button "9" at bounding box center [319, 467] width 19 height 25
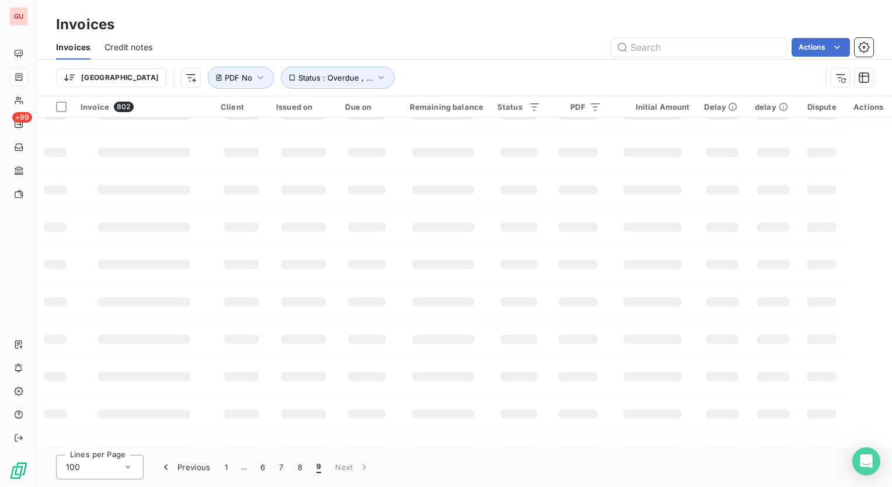
scroll to position [0, 0]
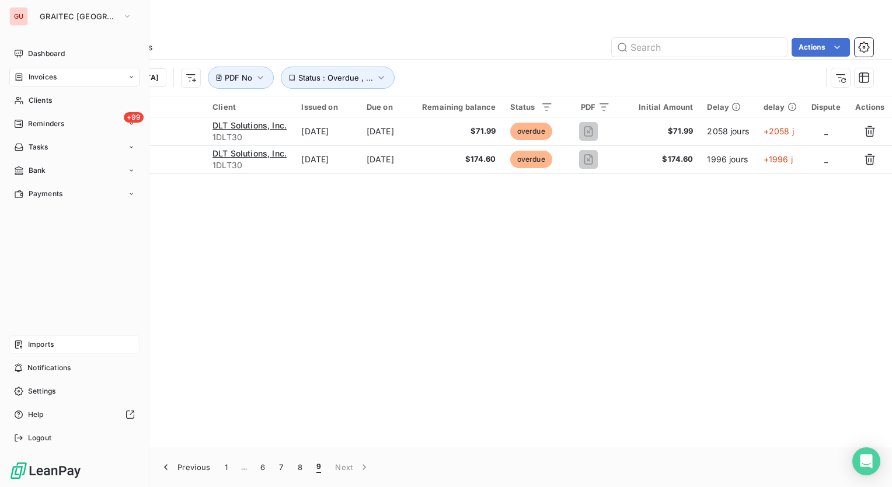
click at [44, 347] on span "Imports" at bounding box center [41, 344] width 26 height 11
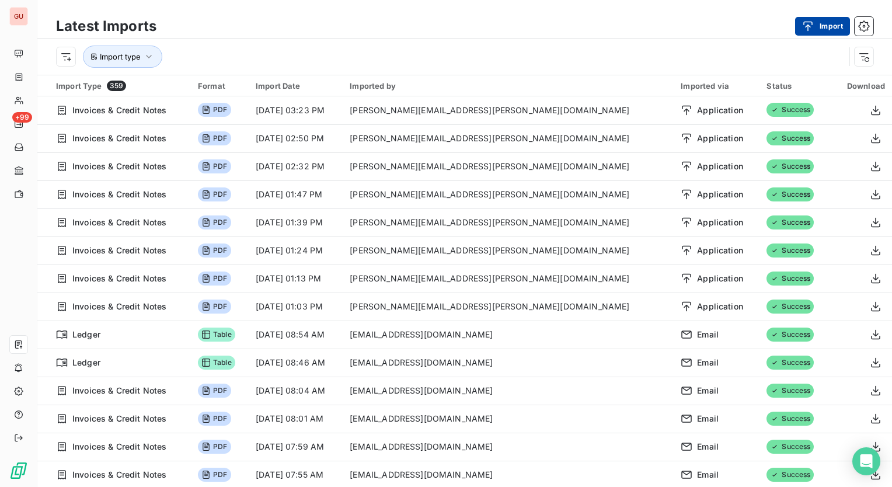
click at [823, 27] on button "Import" at bounding box center [822, 26] width 55 height 19
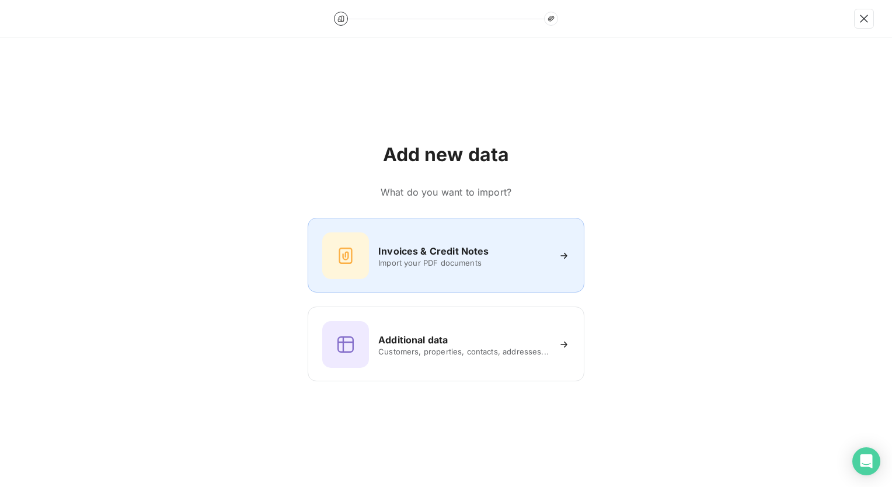
click at [497, 251] on div "Invoices & Credit Notes" at bounding box center [463, 251] width 170 height 14
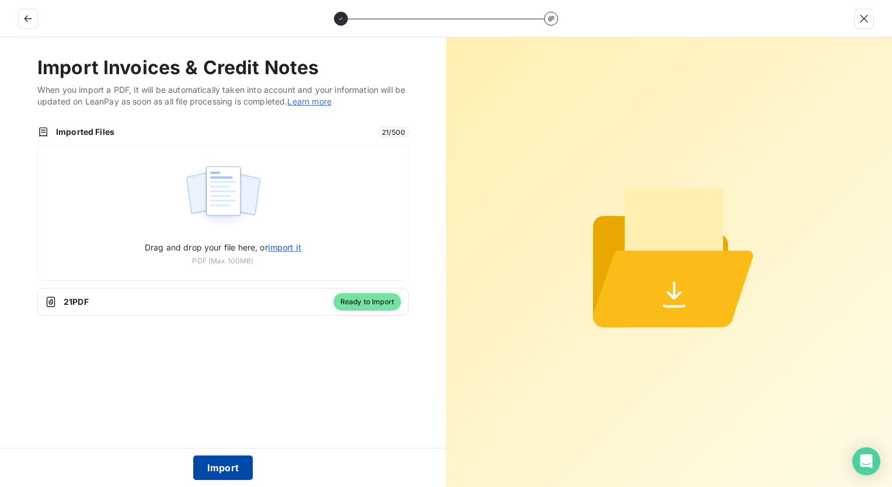
click at [214, 463] on button "Import" at bounding box center [223, 467] width 60 height 25
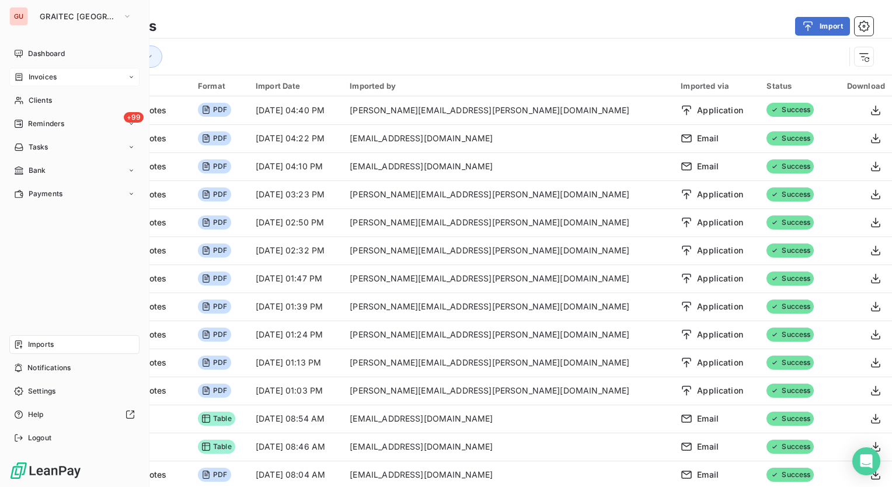
click at [52, 76] on span "Invoices" at bounding box center [43, 77] width 28 height 11
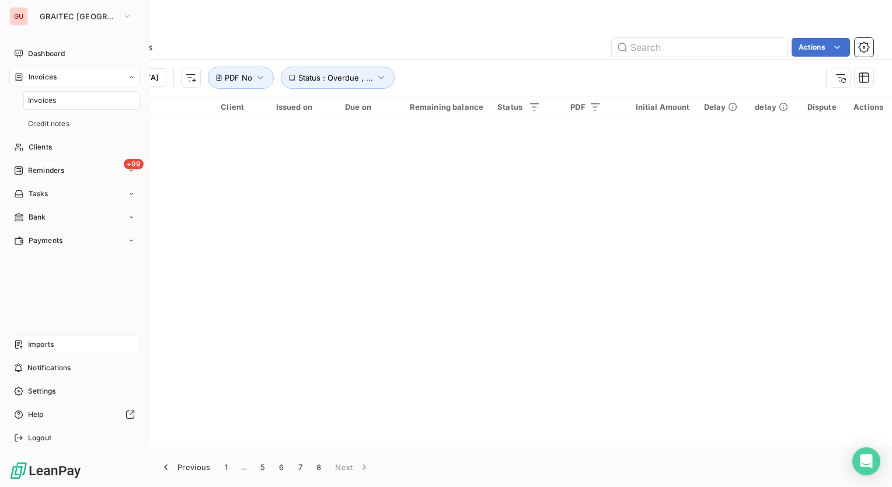
click at [50, 100] on span "Invoices" at bounding box center [42, 100] width 28 height 11
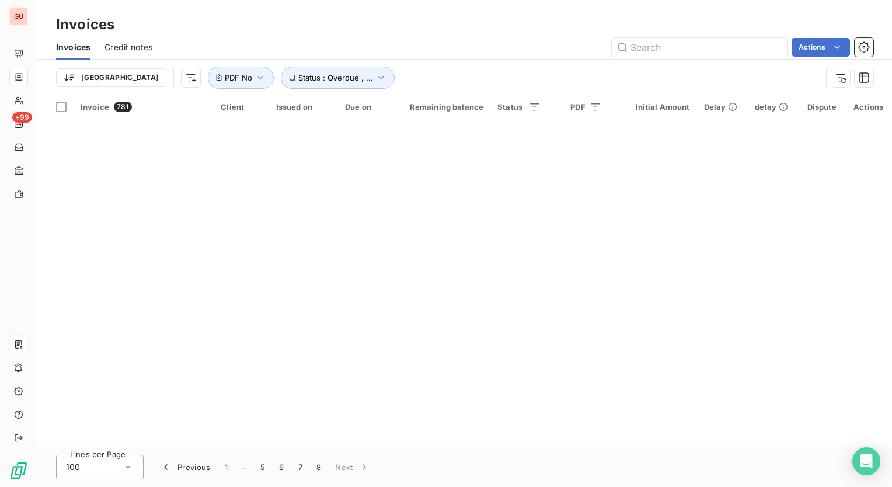
click at [460, 30] on div "Invoices" at bounding box center [464, 24] width 854 height 21
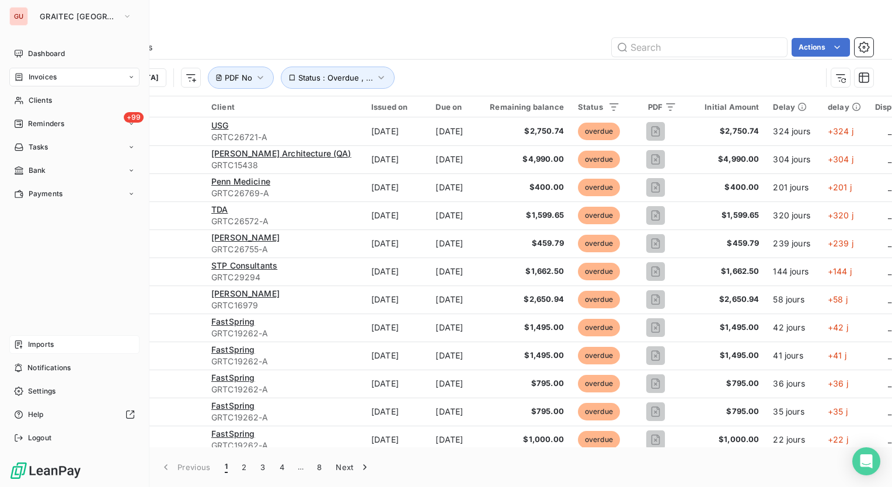
click at [41, 340] on span "Imports" at bounding box center [41, 344] width 26 height 11
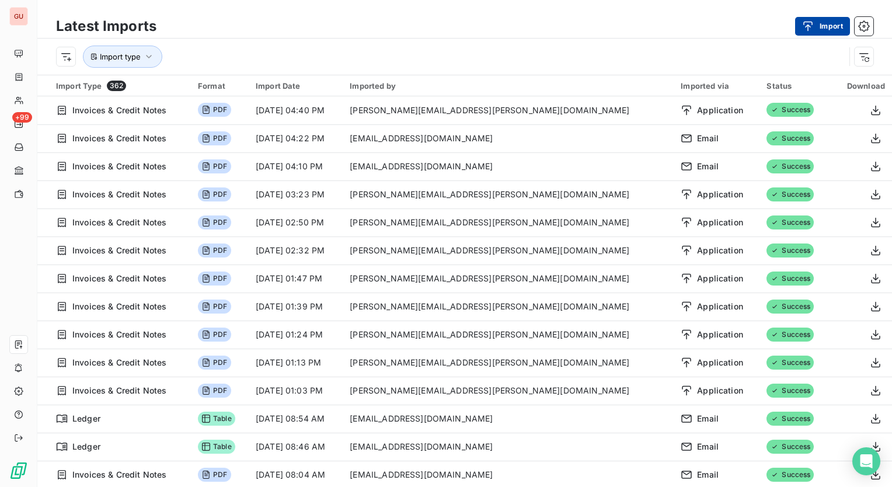
click at [822, 26] on button "Import" at bounding box center [822, 26] width 55 height 19
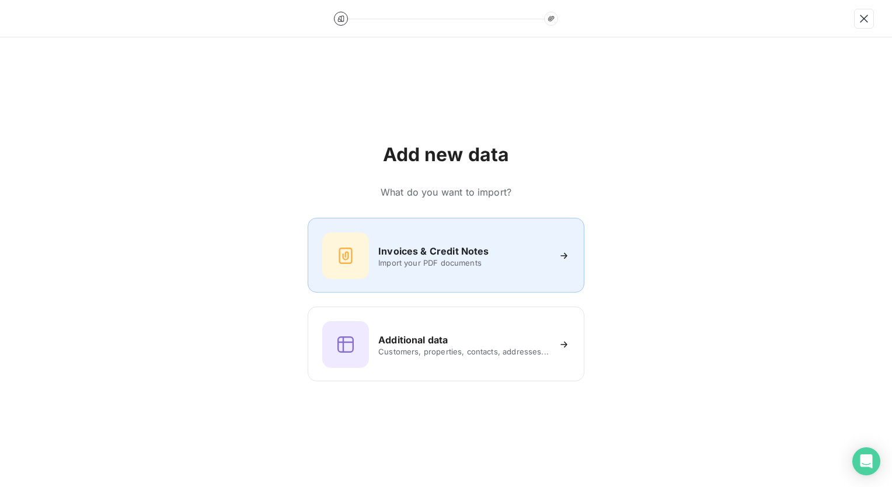
click at [408, 244] on h6 "Invoices & Credit Notes" at bounding box center [433, 251] width 110 height 14
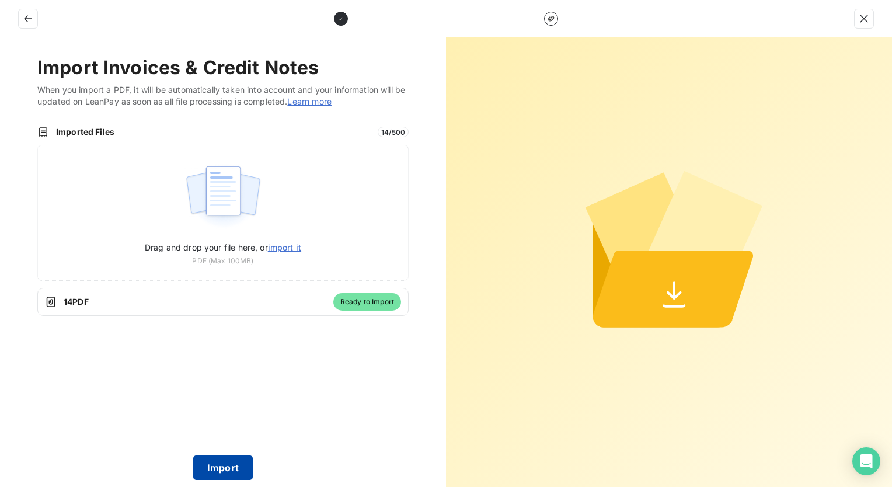
click at [225, 465] on button "Import" at bounding box center [223, 467] width 60 height 25
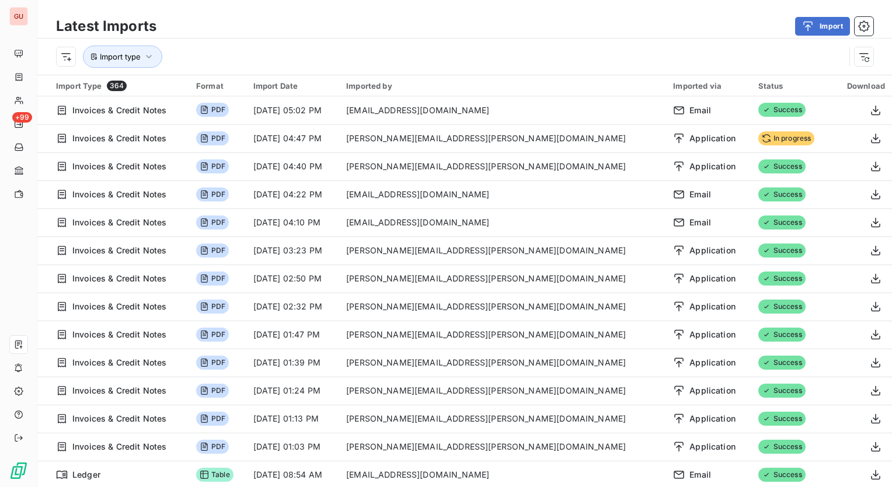
click at [754, 47] on div "Import type" at bounding box center [450, 57] width 788 height 22
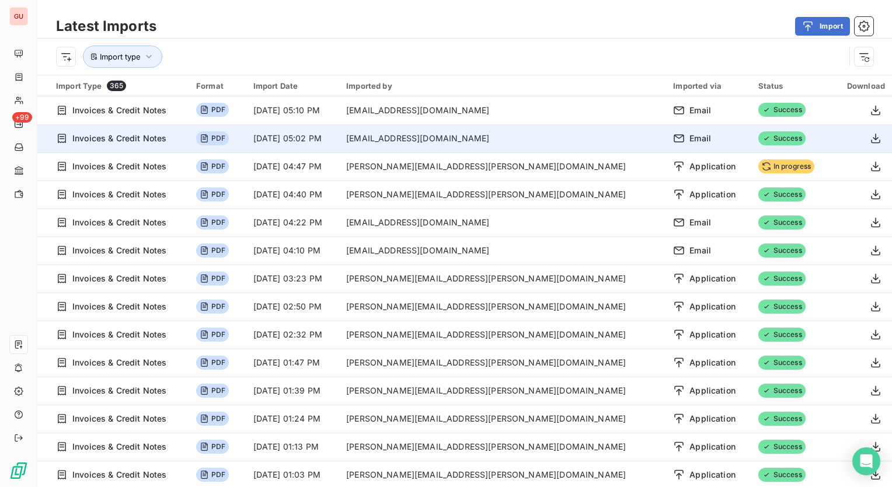
drag, startPoint x: 886, startPoint y: 36, endPoint x: 833, endPoint y: 142, distance: 119.0
click at [833, 142] on div "Latest Imports Import Import type Import Type 365 Format Import Date Imported b…" at bounding box center [464, 243] width 854 height 487
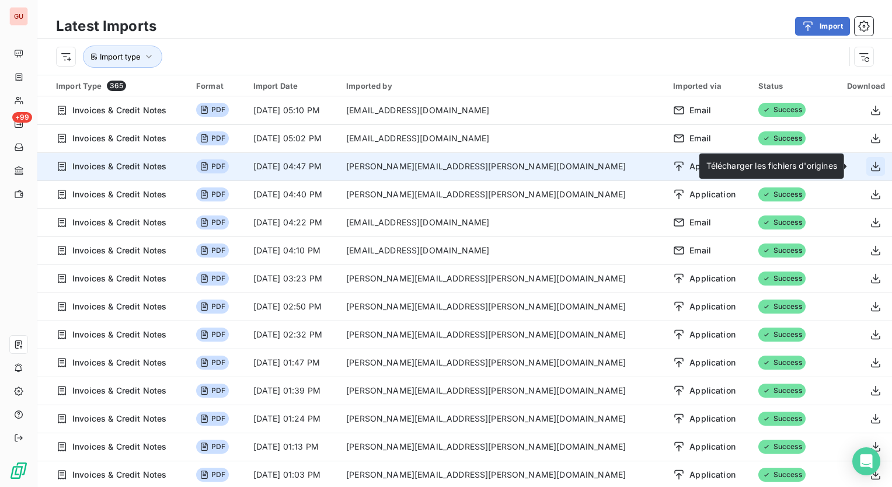
click at [871, 166] on icon "button" at bounding box center [875, 167] width 9 height 10
